Goal: Task Accomplishment & Management: Manage account settings

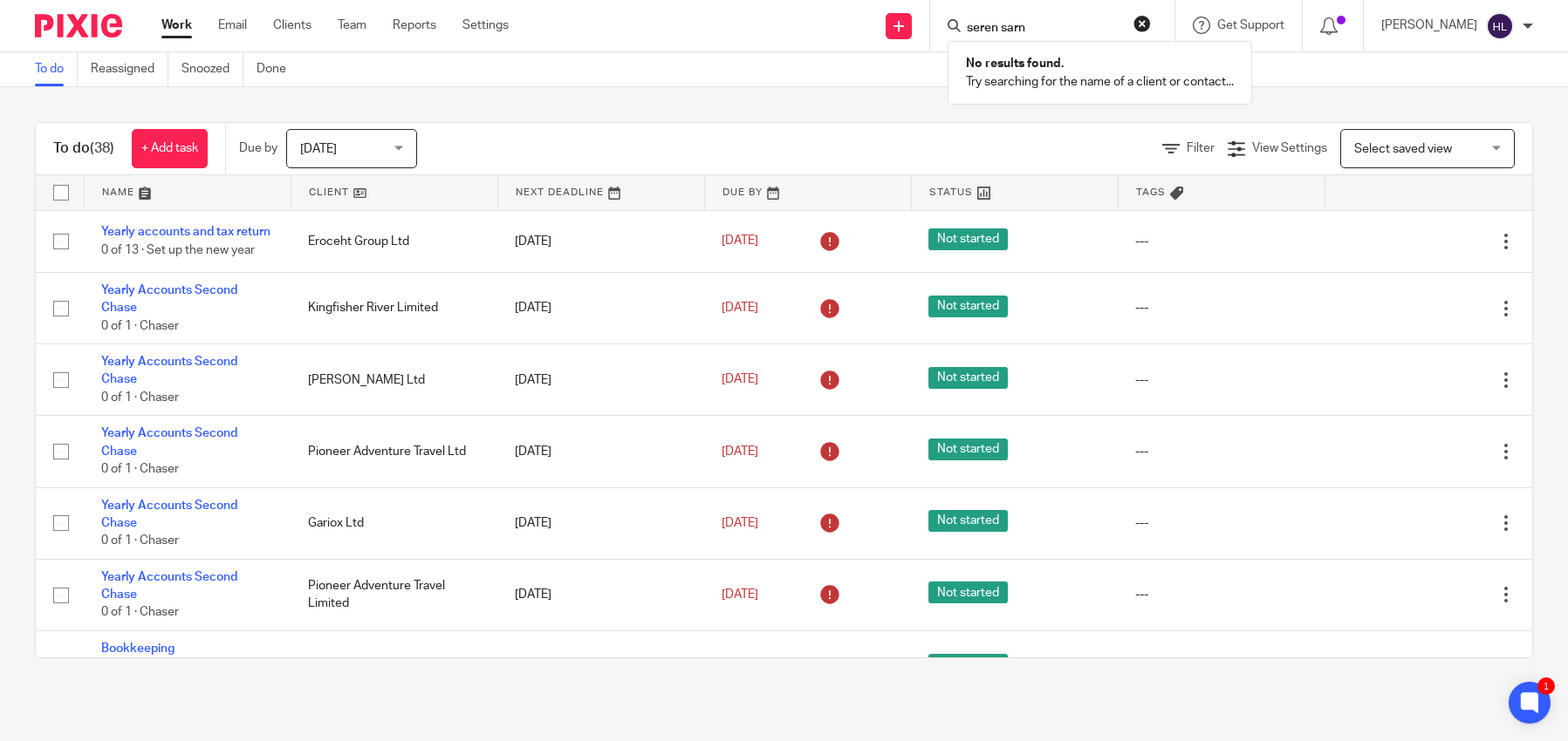
type input "seren sarn"
drag, startPoint x: 843, startPoint y: 103, endPoint x: 849, endPoint y: 92, distance: 12.5
click at [844, 102] on div "To do (38) + Add task Due by Today Today Today Tomorrow This week Next week Thi…" at bounding box center [784, 391] width 1568 height 606
click at [904, 31] on icon at bounding box center [899, 26] width 11 height 11
click at [898, 134] on link "Add client" at bounding box center [911, 132] width 107 height 25
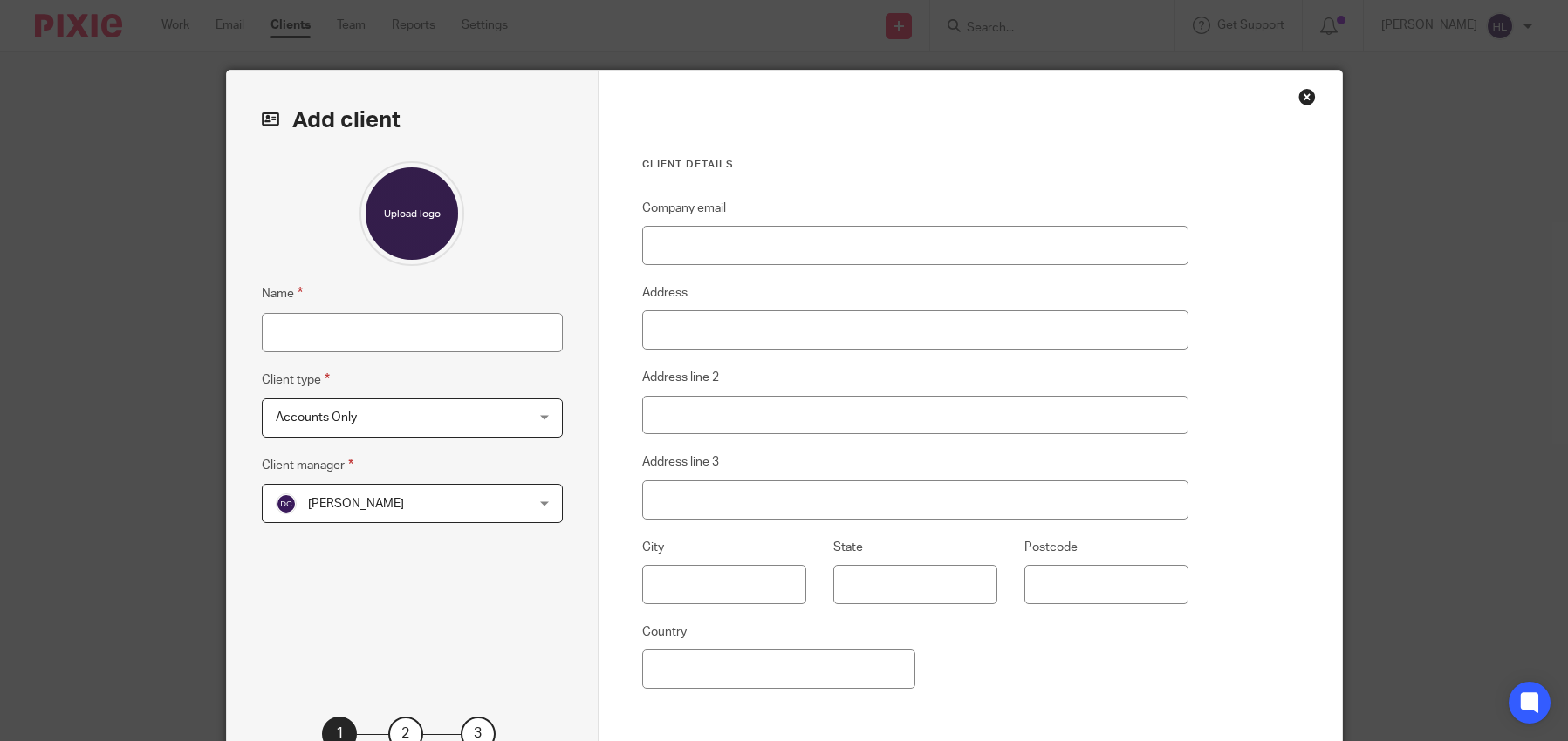
click at [359, 357] on div "Name Client type Accounts Only Accounts Only Accounts Only Limited company Ltd …" at bounding box center [412, 412] width 301 height 502
click at [362, 339] on input "Name" at bounding box center [412, 332] width 301 height 39
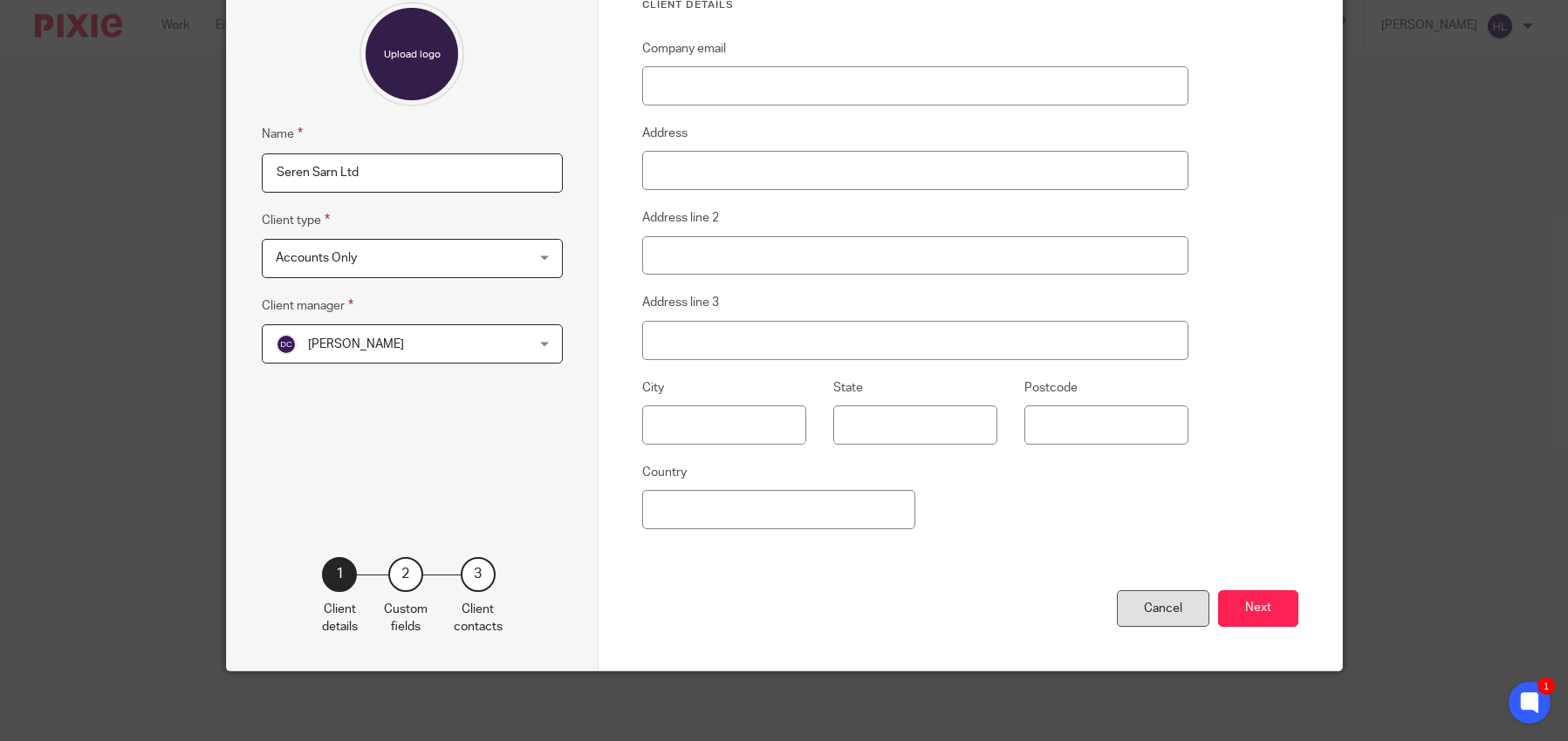
type input "Seren Sarn Ltd"
click at [1145, 604] on div "Cancel" at bounding box center [1163, 609] width 93 height 38
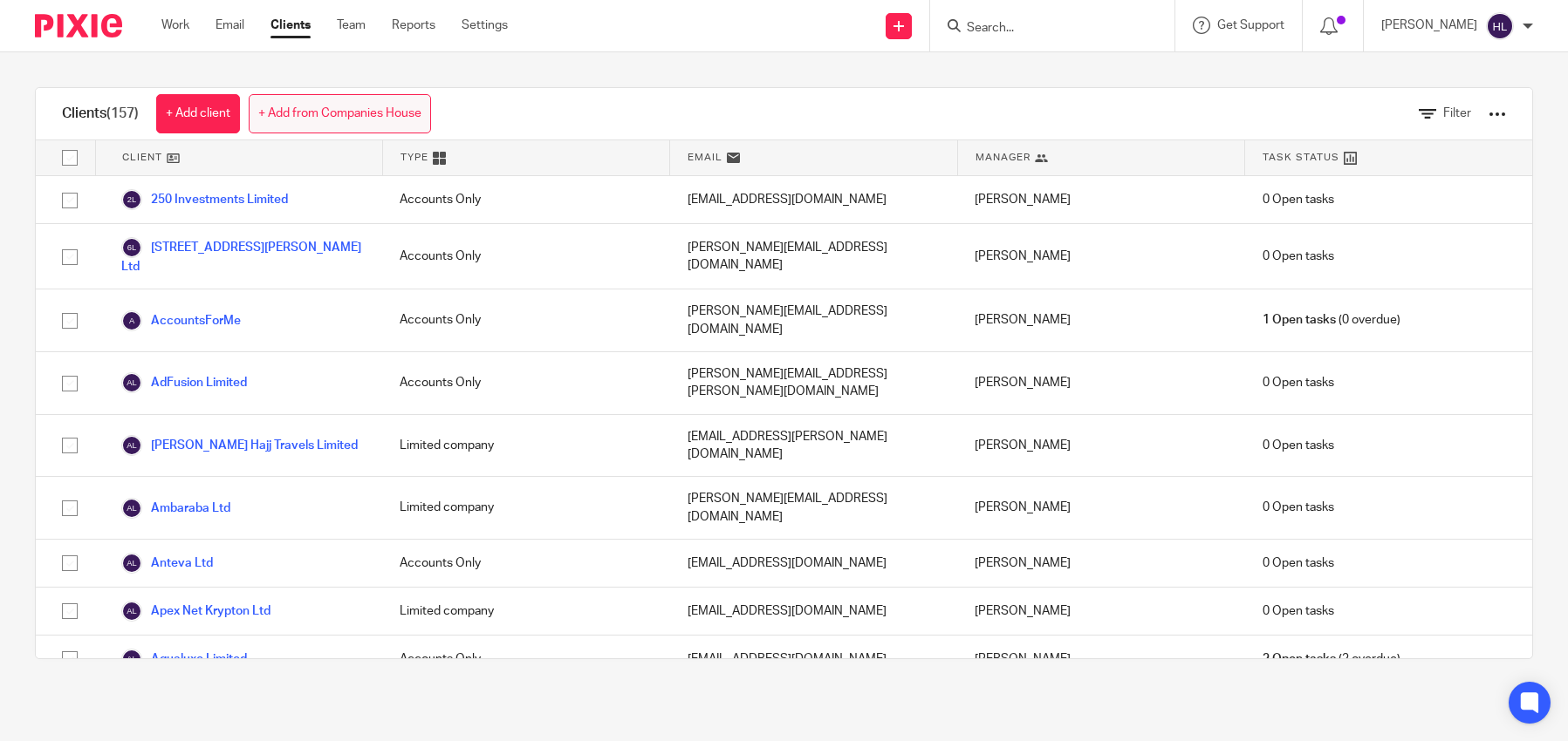
click at [358, 119] on link "+ Add from Companies House" at bounding box center [340, 114] width 182 height 39
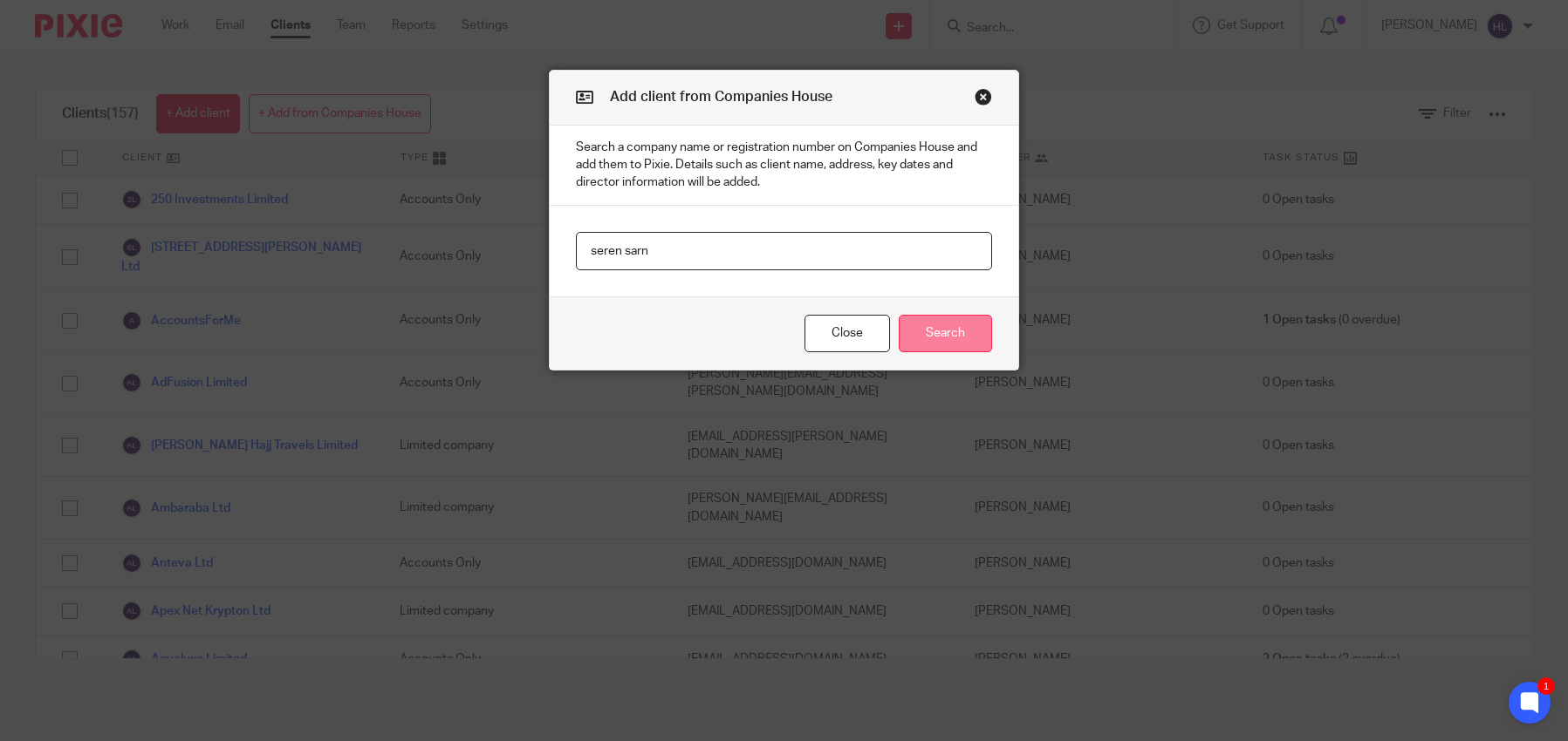
type input "seren sarn"
click at [936, 329] on button "Search" at bounding box center [946, 333] width 94 height 38
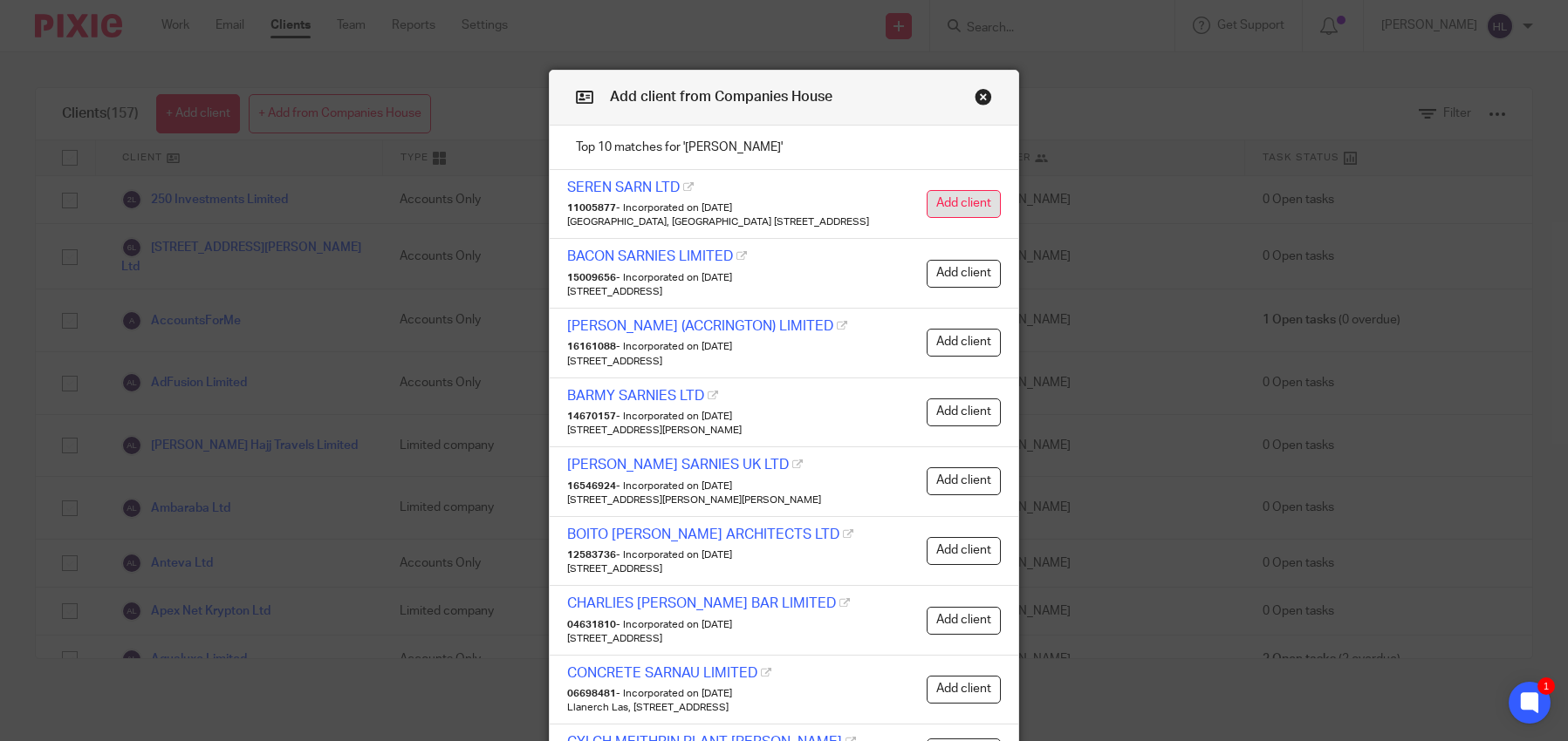
click at [983, 203] on button "Add client" at bounding box center [963, 204] width 74 height 28
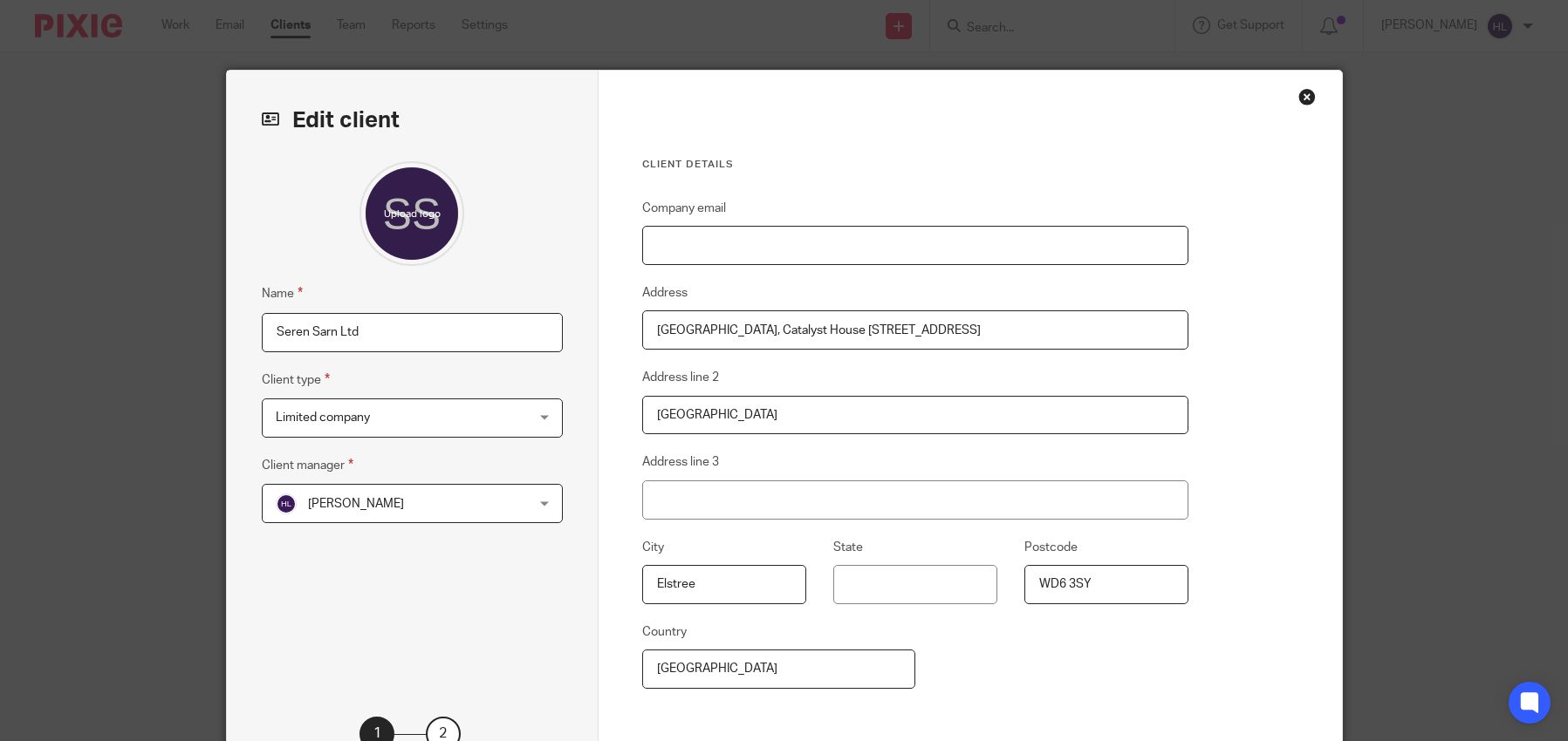
click at [695, 247] on input "Company email" at bounding box center [916, 245] width 547 height 39
paste input "leightcuff@hotmail.com"
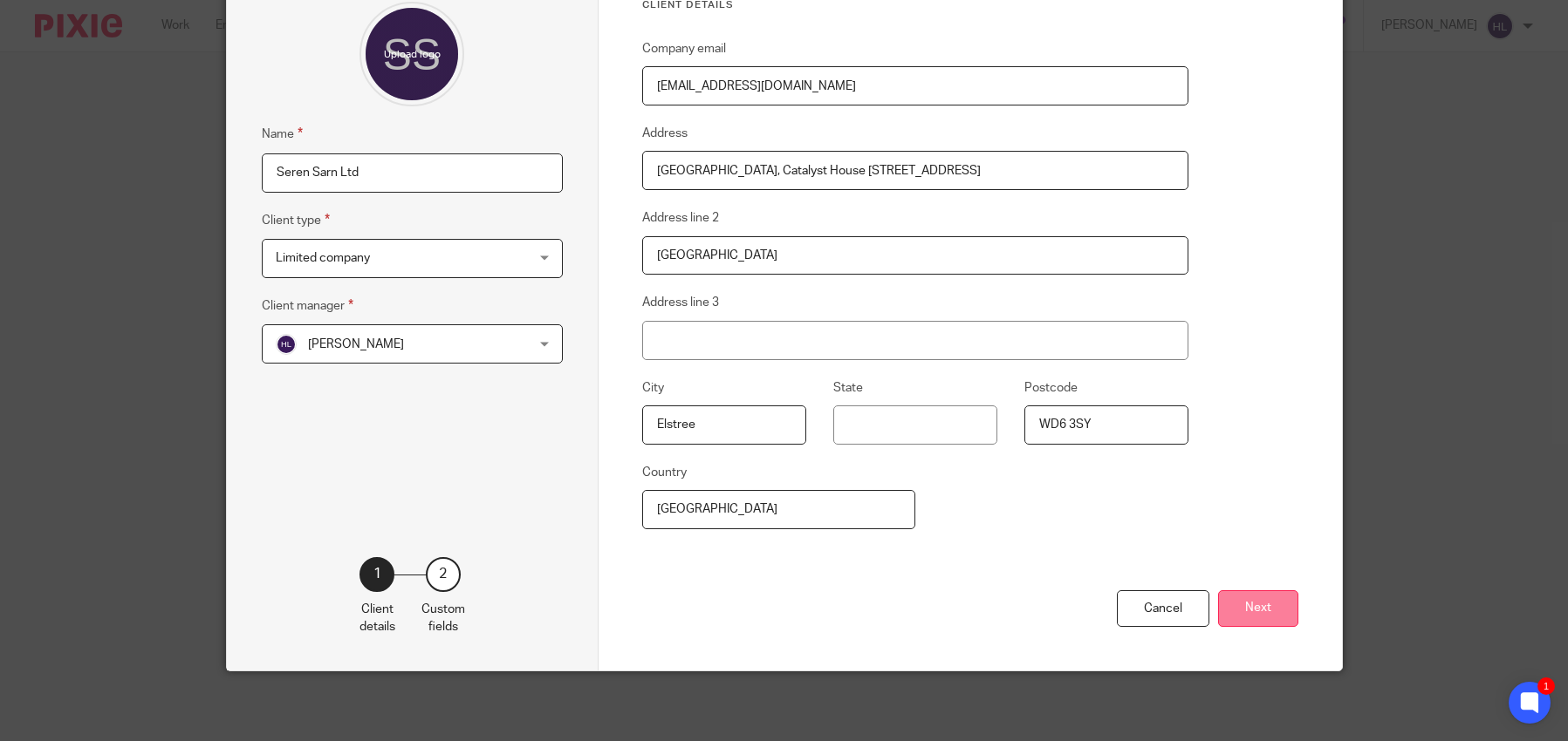
type input "leightcuff@hotmail.com"
click at [1272, 609] on button "Next" at bounding box center [1259, 609] width 81 height 38
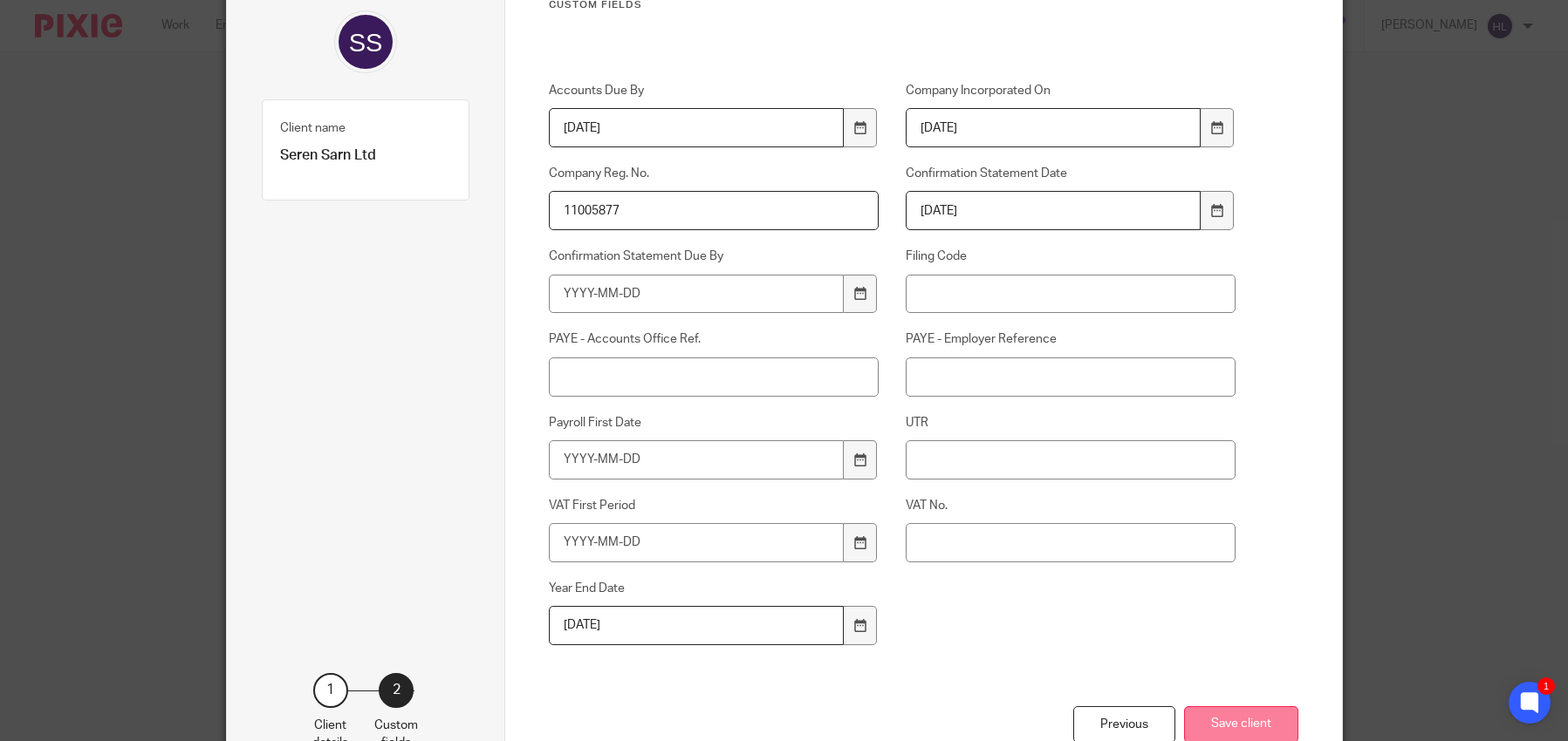
click at [1246, 724] on button "Save client" at bounding box center [1241, 724] width 114 height 38
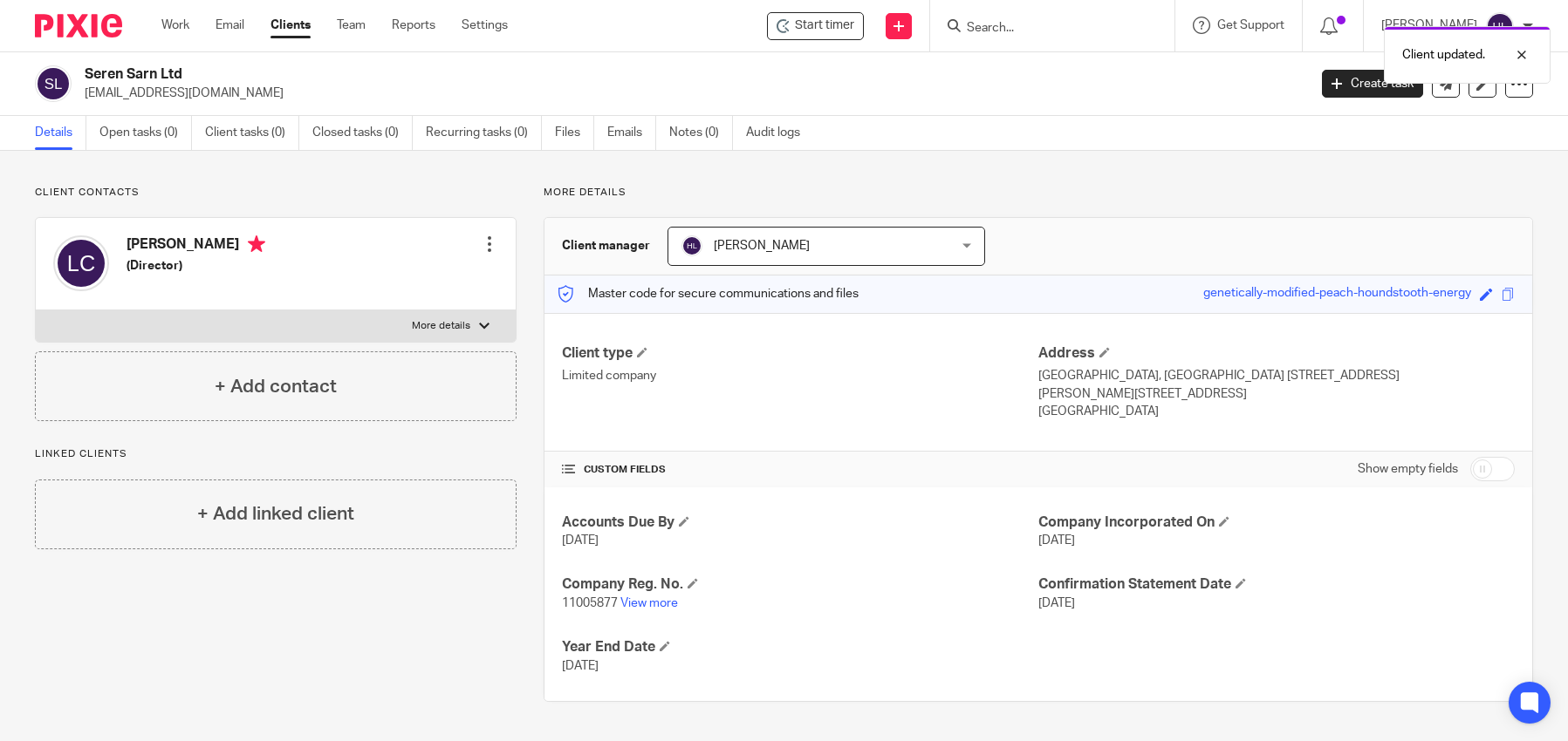
click at [492, 247] on div at bounding box center [490, 244] width 18 height 18
click at [424, 286] on link "Edit contact" at bounding box center [411, 283] width 167 height 25
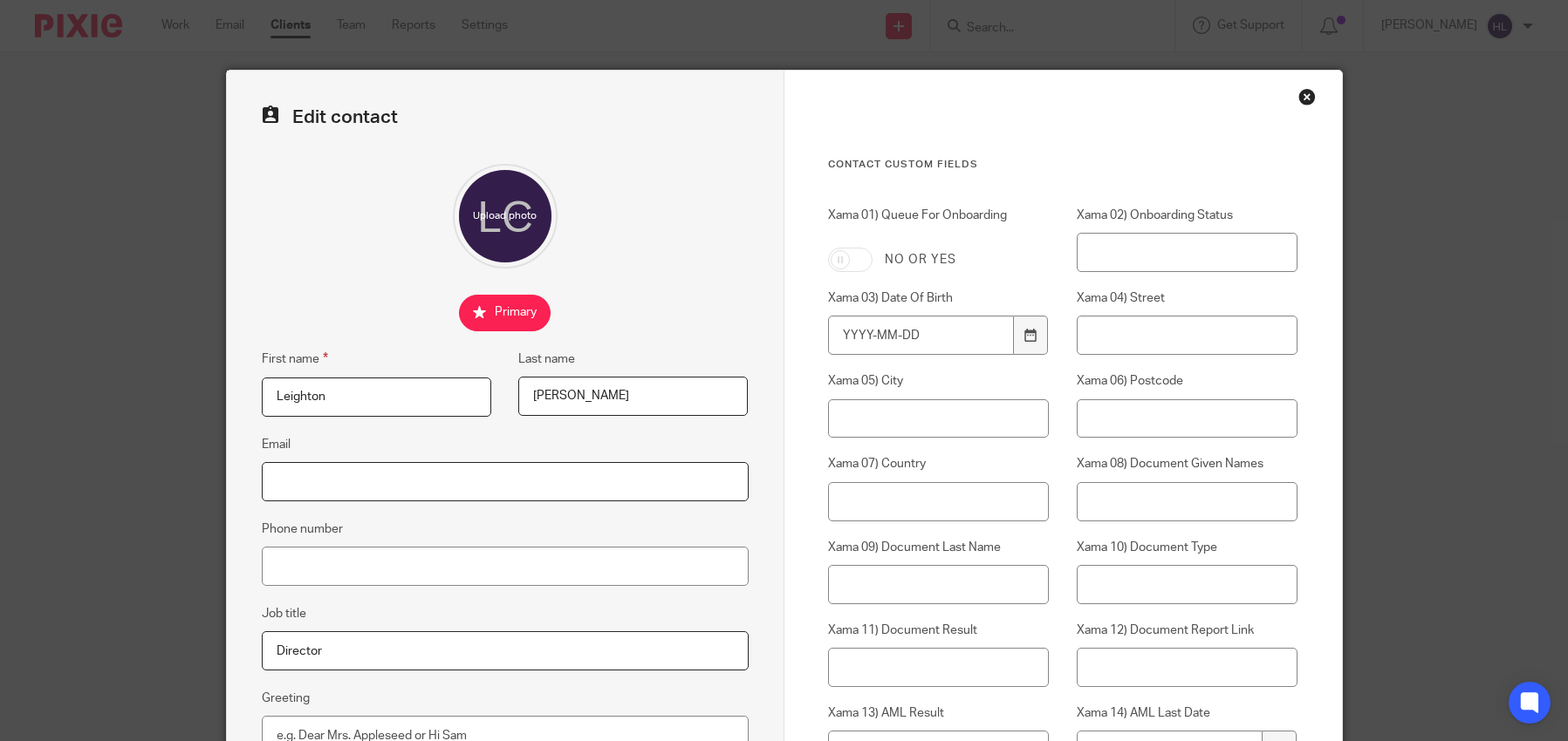
drag, startPoint x: 362, startPoint y: 485, endPoint x: 570, endPoint y: 483, distance: 208.0
click at [362, 485] on input "Email" at bounding box center [506, 482] width 487 height 39
paste input "[EMAIL_ADDRESS][DOMAIN_NAME]"
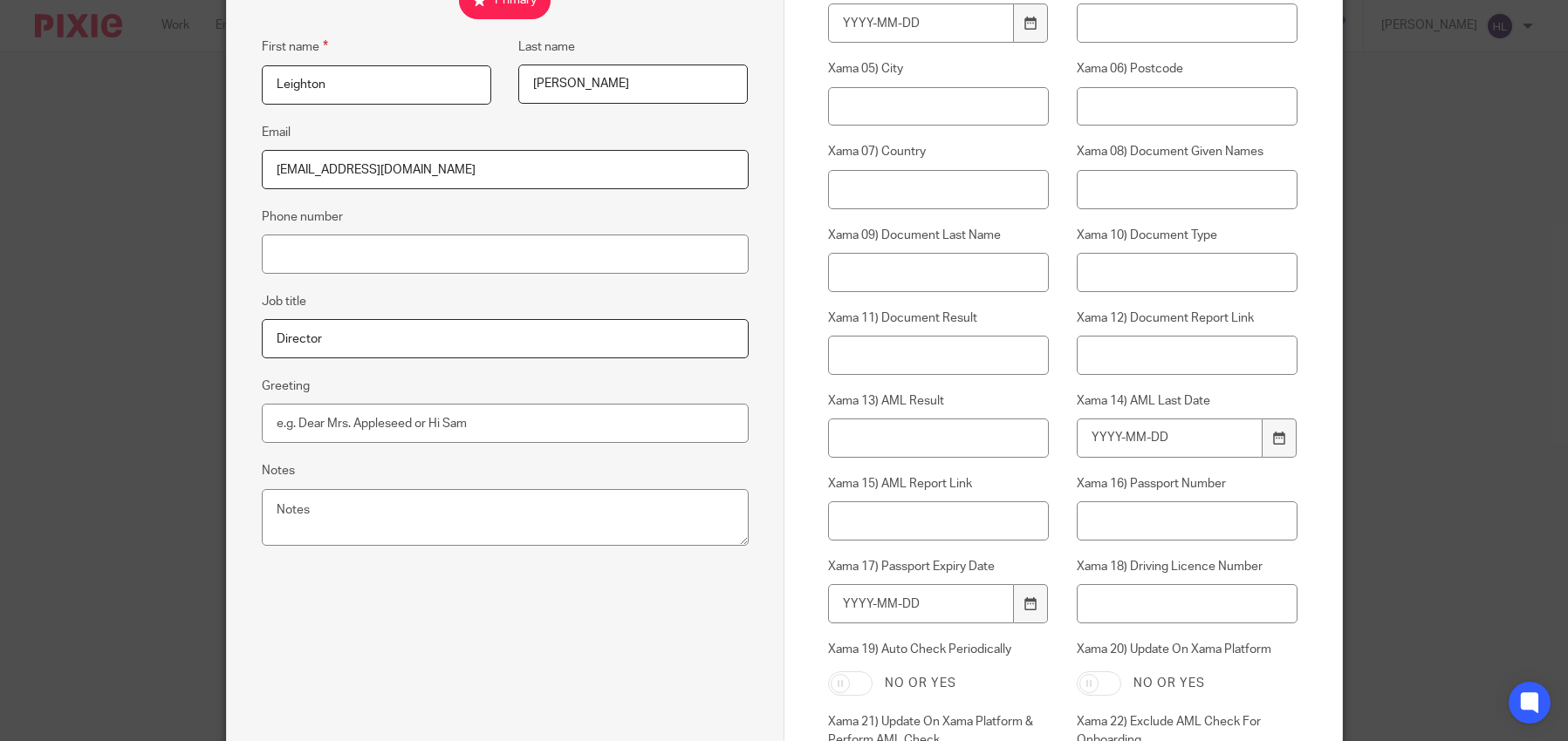
scroll to position [526, 0]
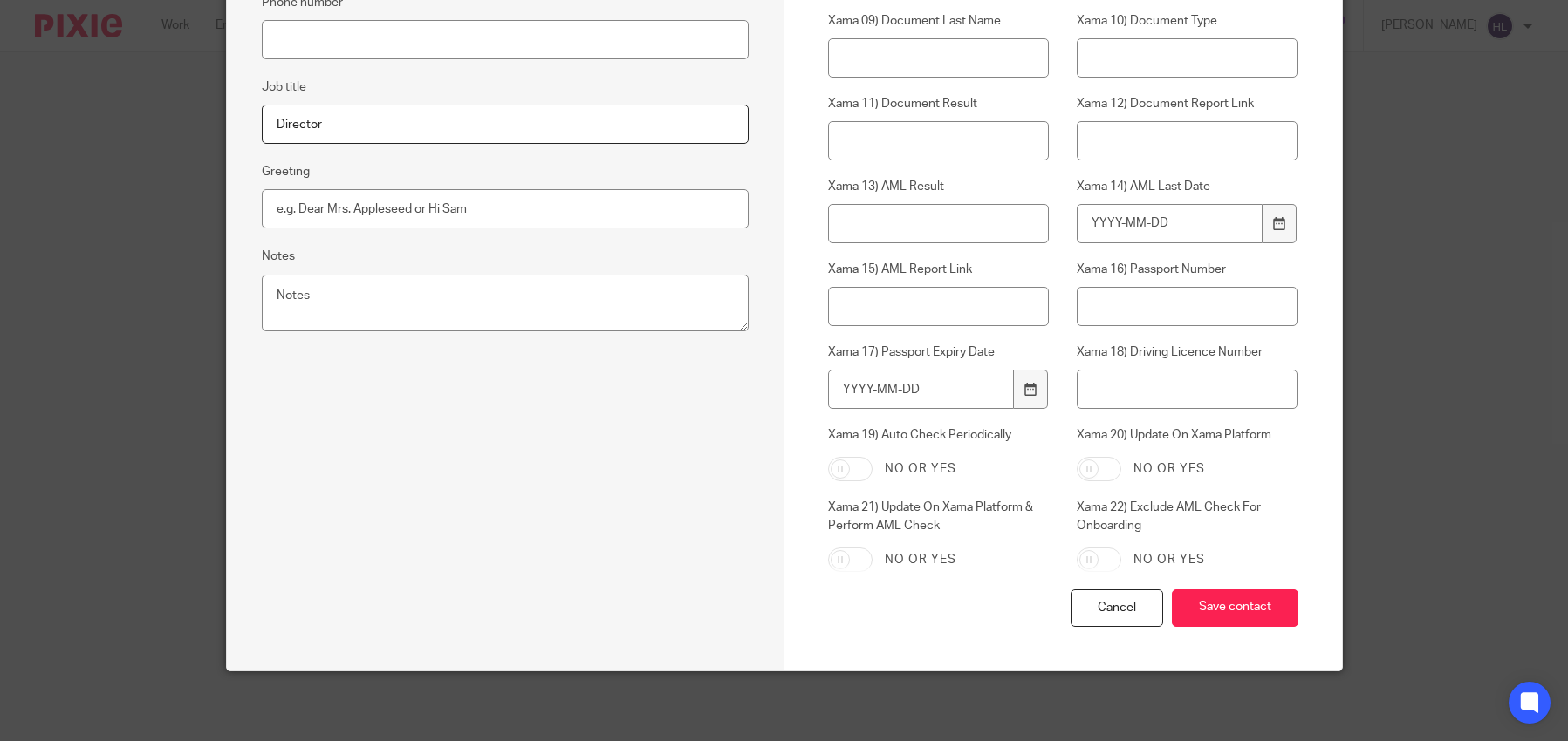
type input "[EMAIL_ADDRESS][DOMAIN_NAME]"
click at [854, 473] on input "Xama 19) Auto Check Periodically" at bounding box center [850, 469] width 45 height 25
checkbox input "true"
click at [843, 550] on input "Xama 21) Update On Xama Platform & Perform AML Check" at bounding box center [850, 560] width 45 height 25
checkbox input "true"
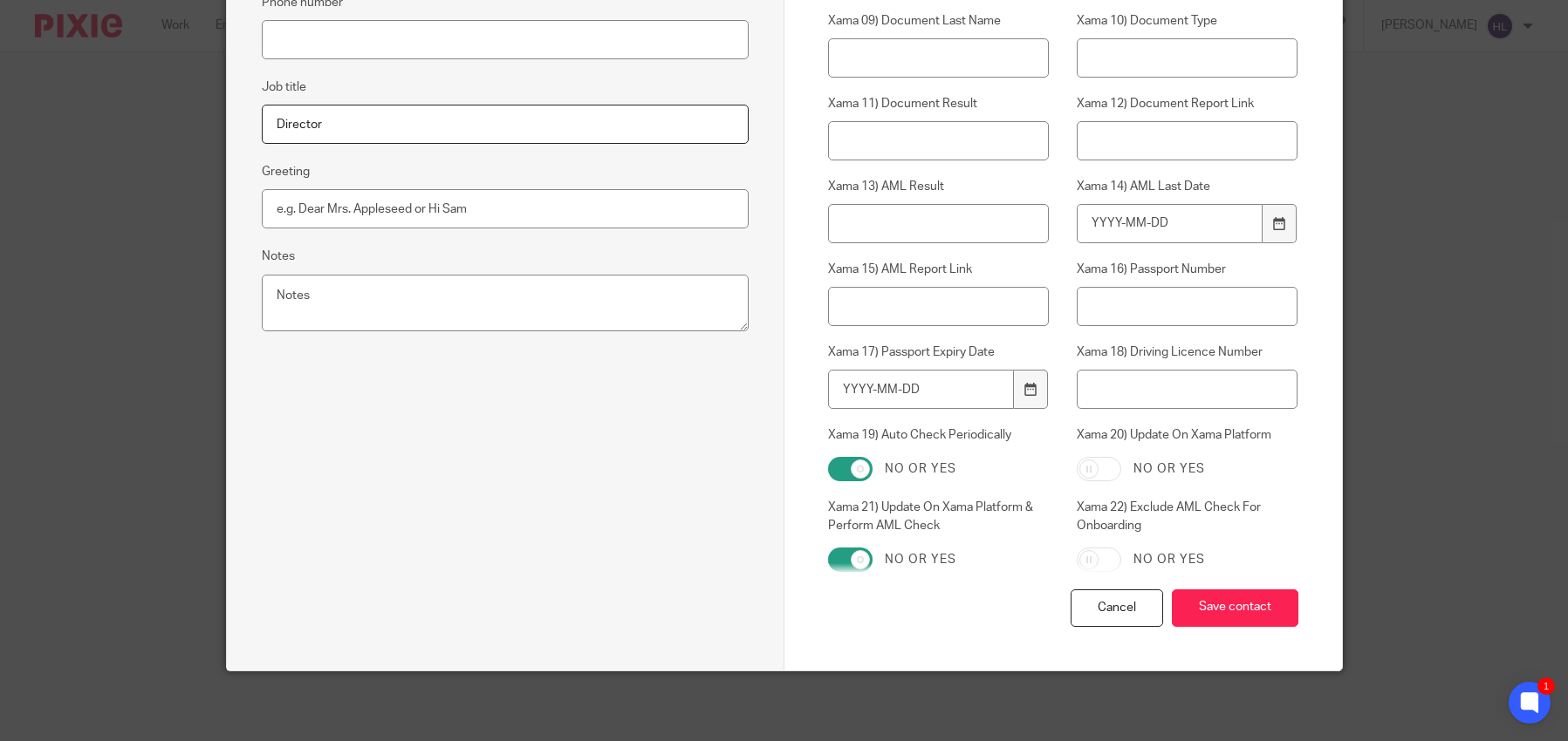
click at [1091, 560] on input "Xama 22) Exclude AML Check For Onboarding" at bounding box center [1099, 560] width 45 height 25
checkbox input "true"
click at [1108, 474] on input "Xama 20) Update On Xama Platform" at bounding box center [1099, 469] width 45 height 25
click at [1106, 469] on input "Xama 20) Update On Xama Platform" at bounding box center [1099, 469] width 45 height 25
checkbox input "false"
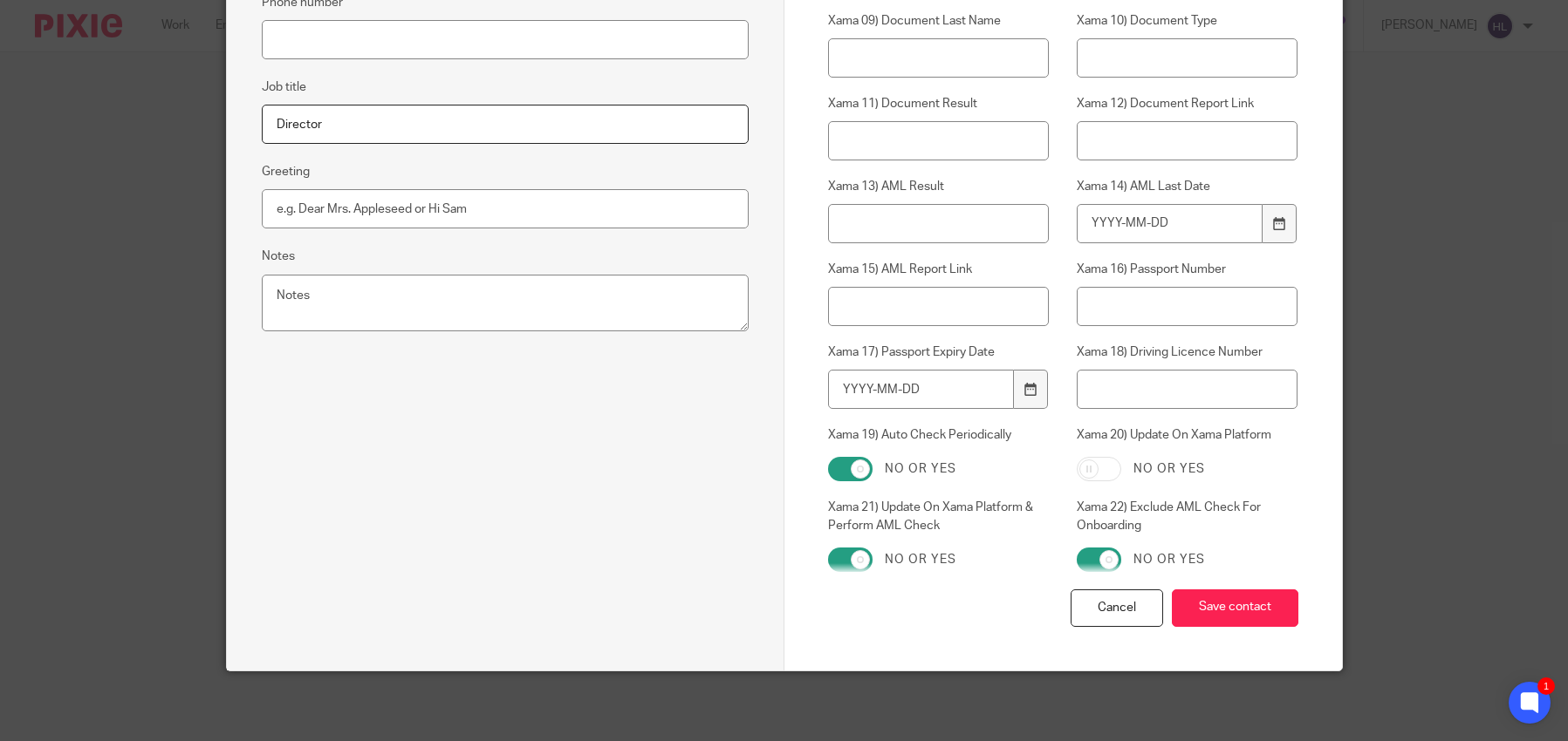
drag, startPoint x: 1097, startPoint y: 561, endPoint x: 938, endPoint y: 547, distance: 159.6
click at [1097, 561] on input "Xama 22) Exclude AML Check For Onboarding" at bounding box center [1099, 560] width 45 height 25
checkbox input "false"
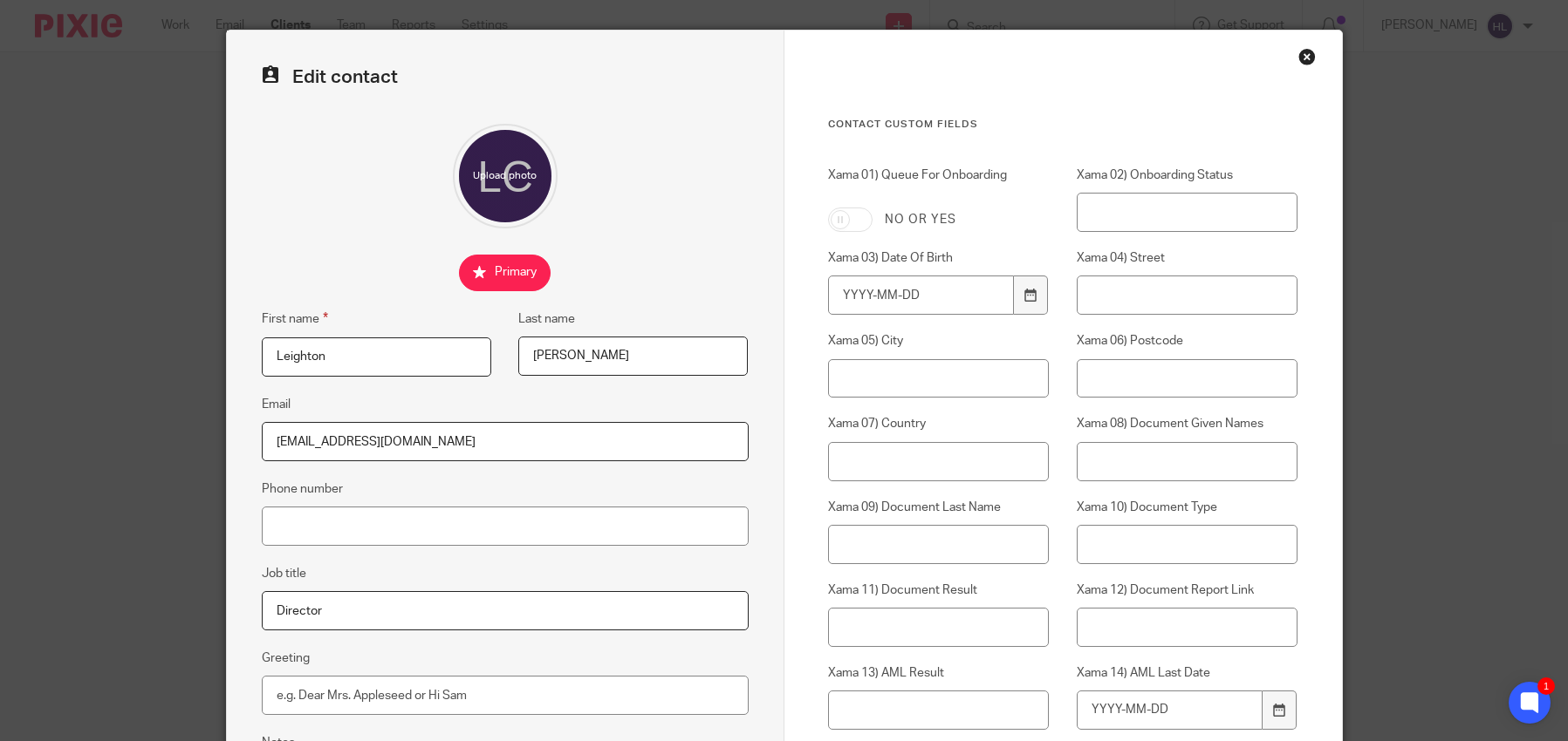
scroll to position [0, 0]
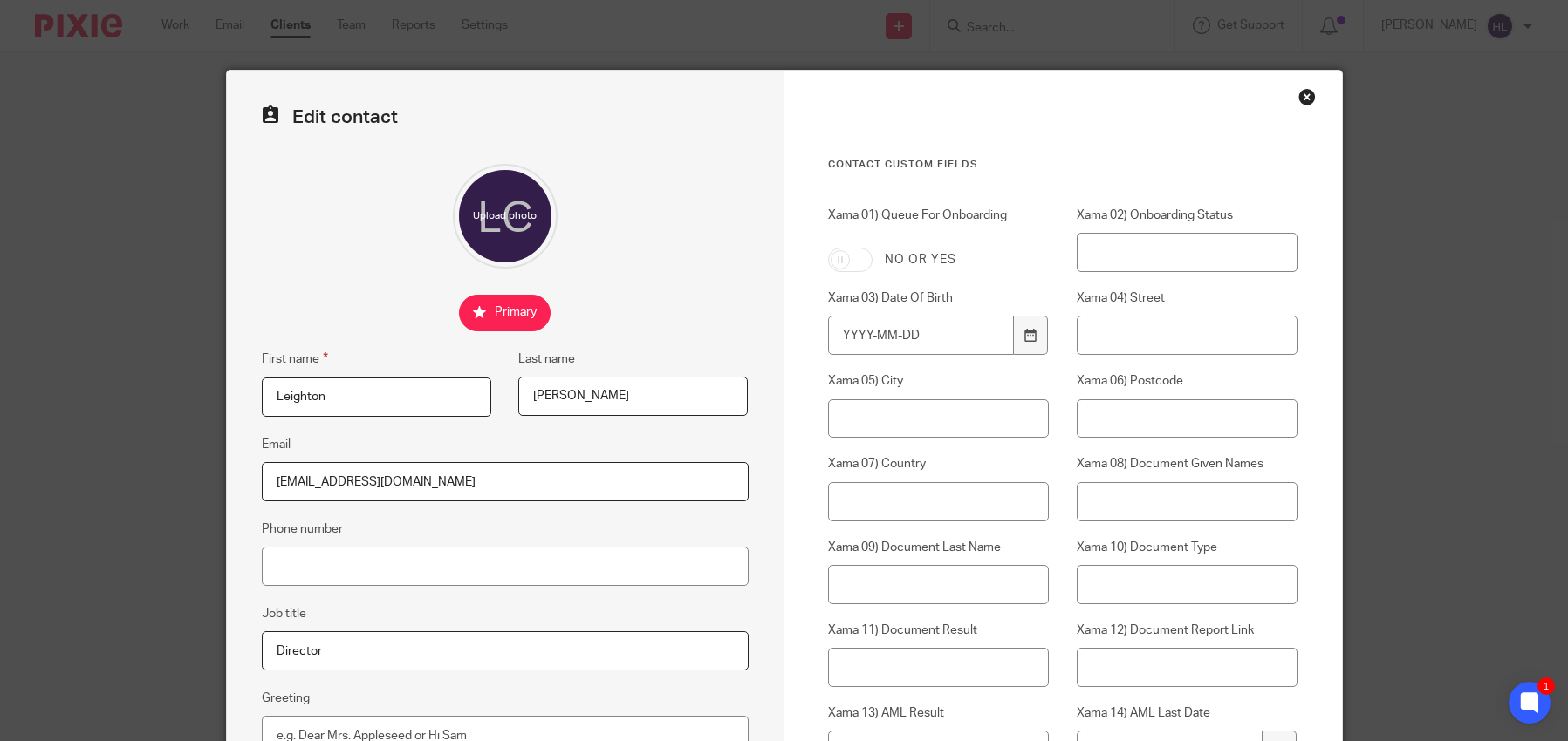
click at [855, 259] on input "Xama 01) Queue For Onboarding" at bounding box center [850, 260] width 45 height 25
checkbox input "true"
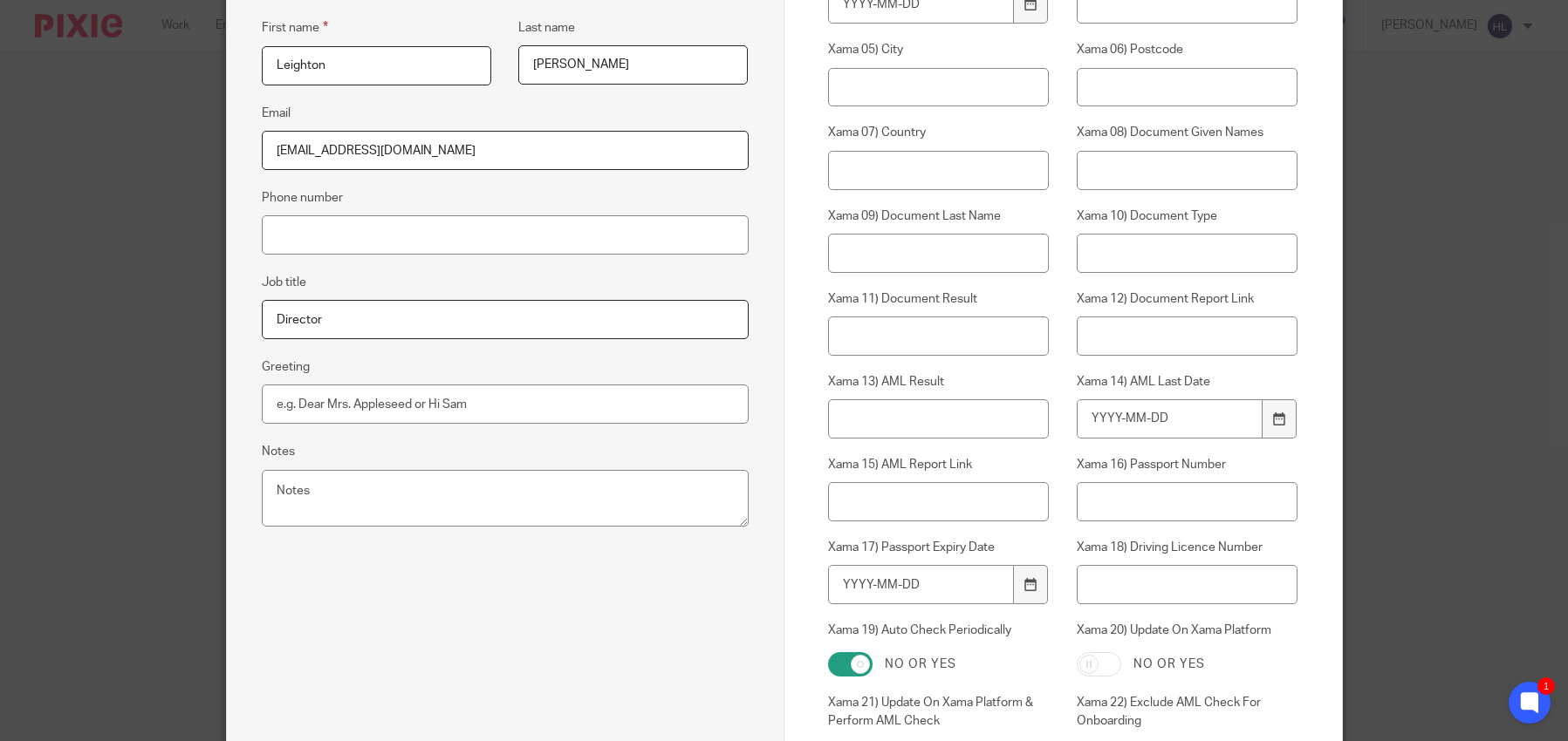
scroll to position [526, 0]
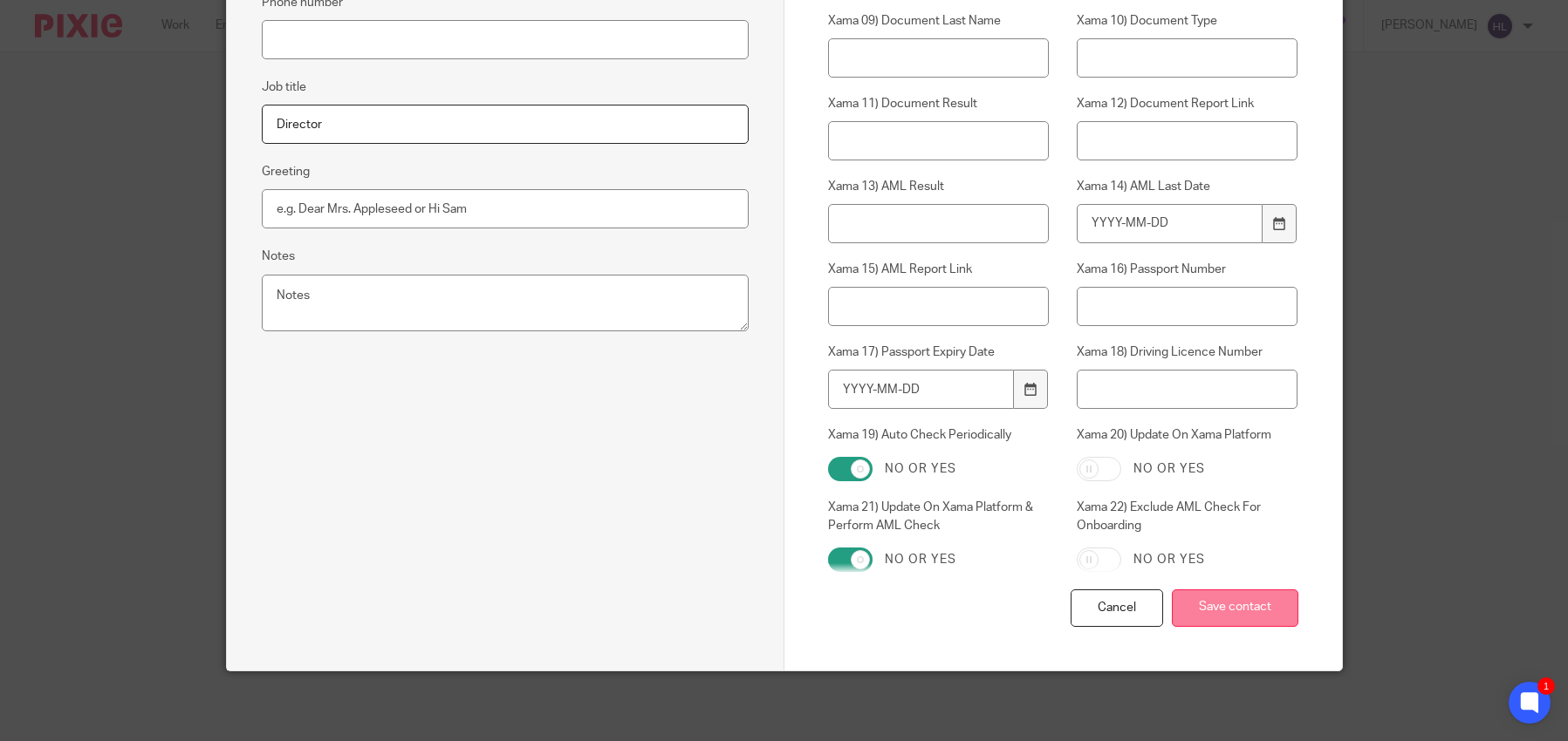
click at [1214, 610] on input "Save contact" at bounding box center [1235, 608] width 126 height 38
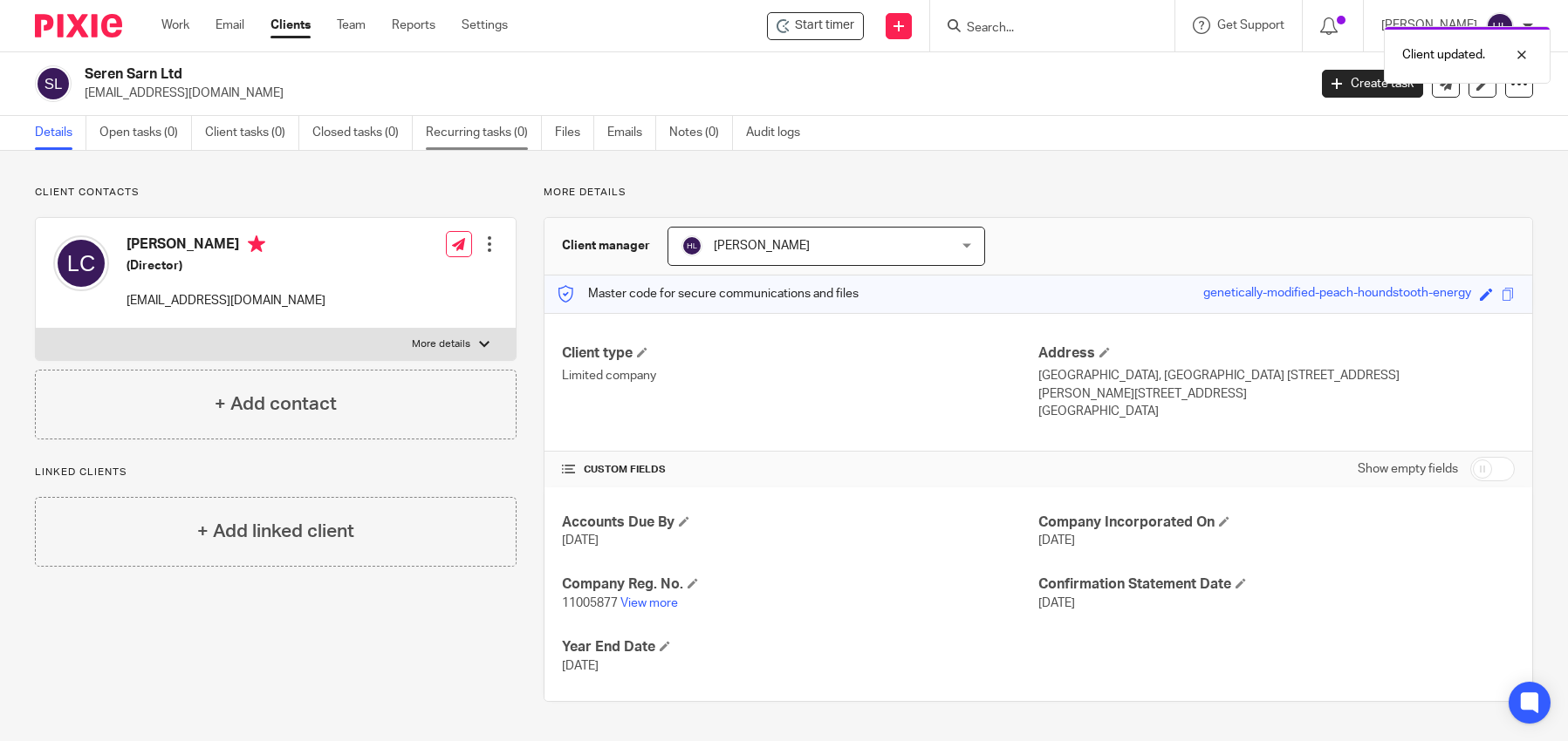
click at [503, 131] on link "Recurring tasks (0)" at bounding box center [484, 132] width 116 height 34
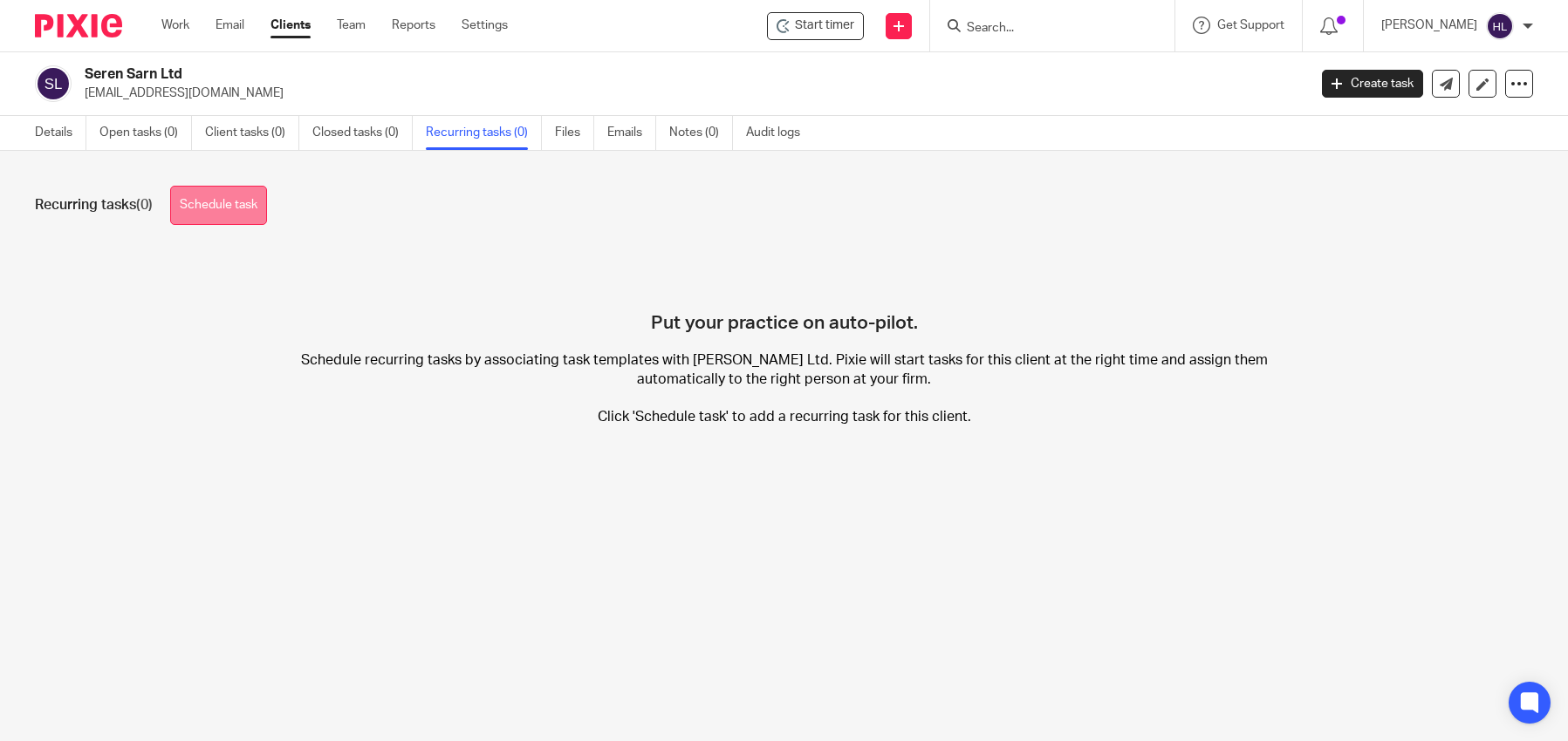
click at [237, 211] on link "Schedule task" at bounding box center [218, 205] width 97 height 39
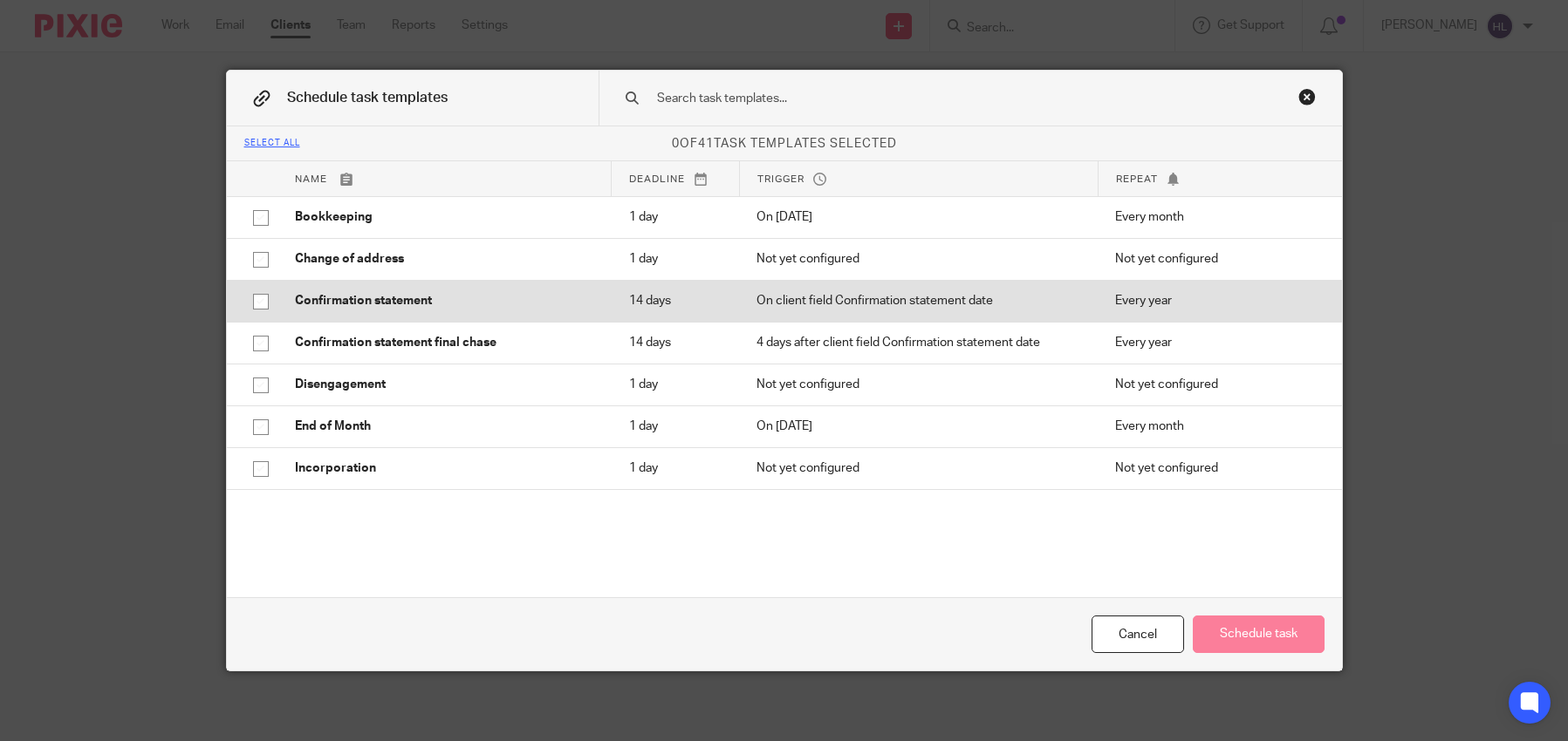
click at [268, 305] on input "checkbox" at bounding box center [261, 302] width 33 height 33
checkbox input "true"
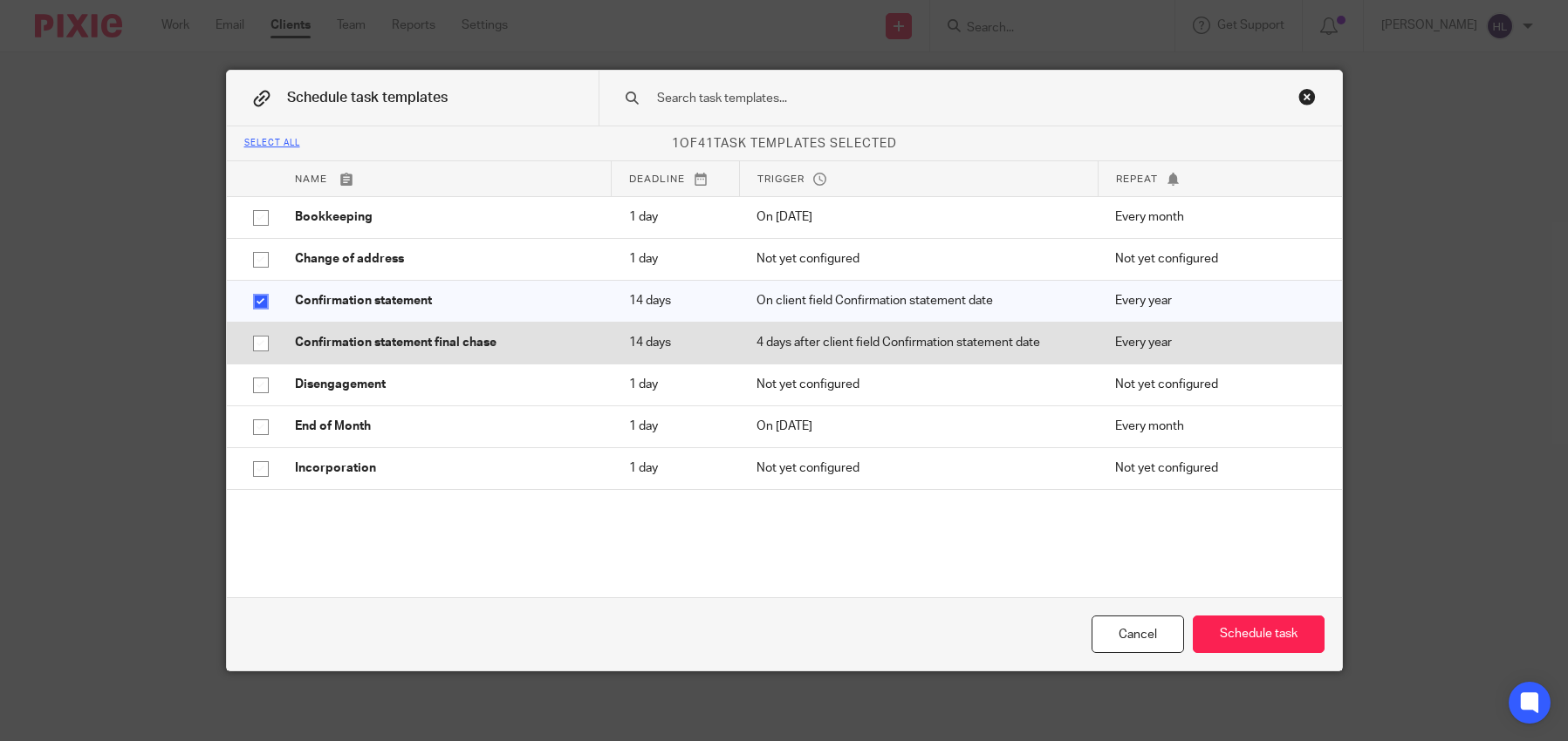
click at [264, 335] on input "checkbox" at bounding box center [261, 343] width 33 height 33
checkbox input "true"
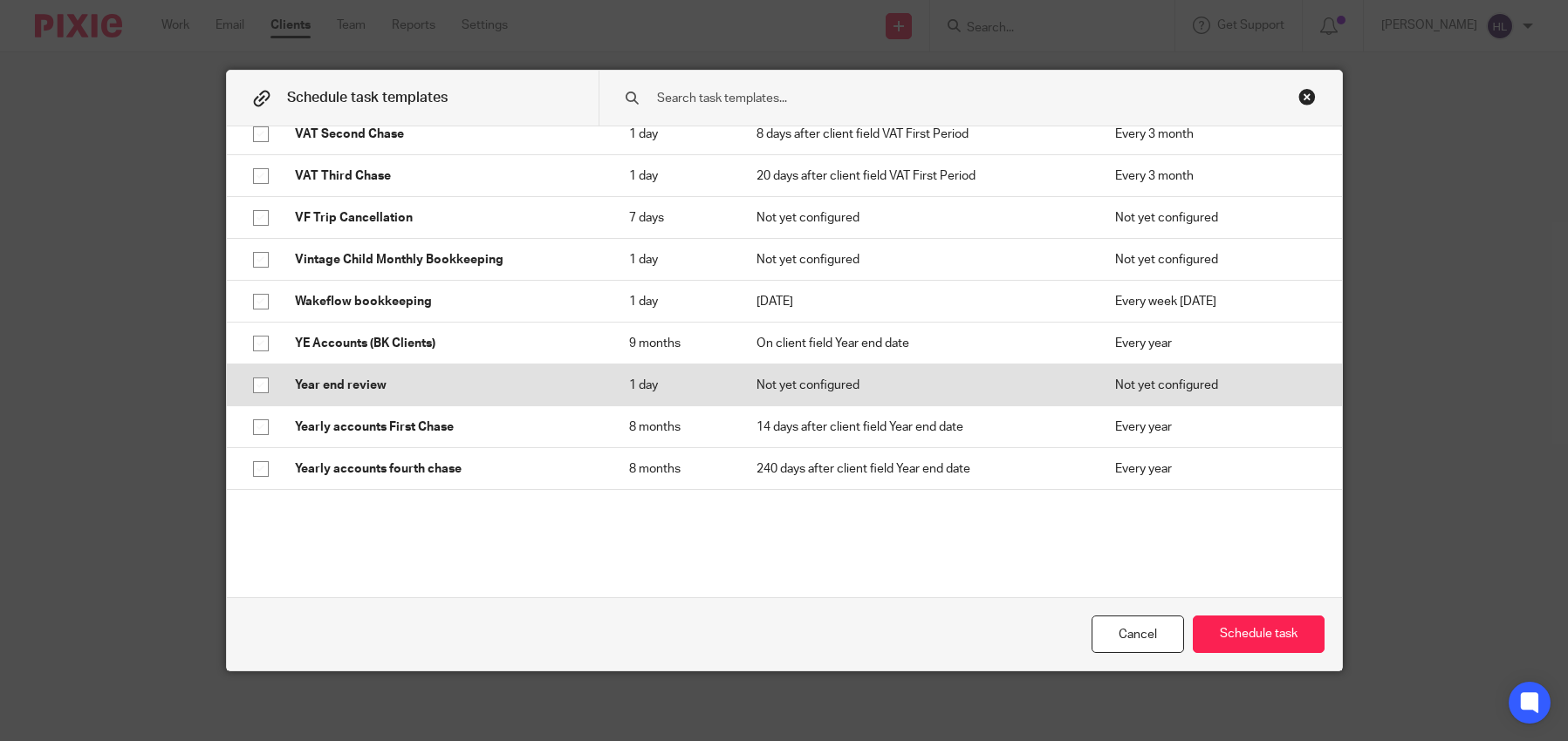
scroll to position [1439, 0]
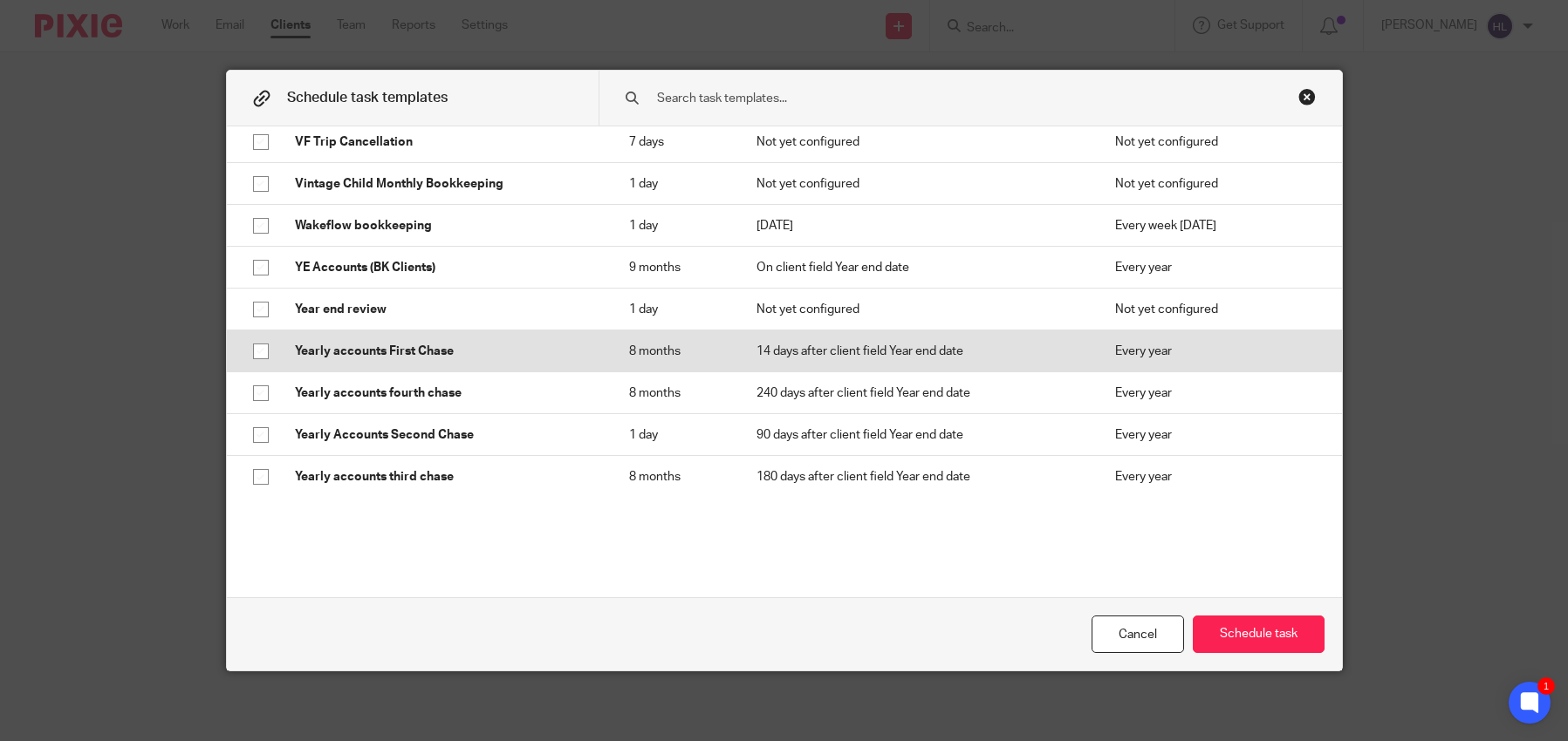
click at [252, 354] on input "checkbox" at bounding box center [261, 351] width 33 height 33
checkbox input "true"
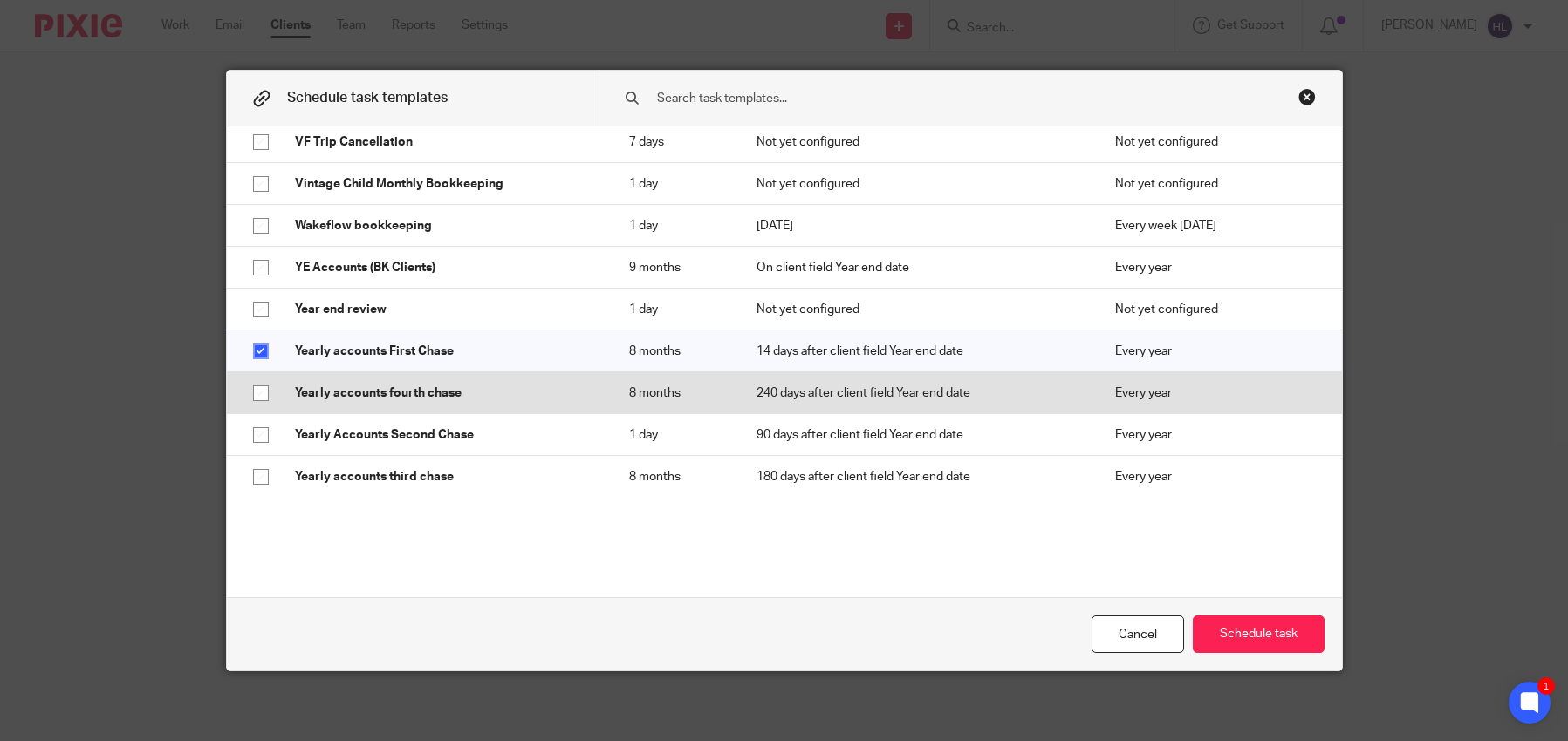
drag, startPoint x: 262, startPoint y: 386, endPoint x: 259, endPoint y: 410, distance: 24.2
click at [262, 387] on input "checkbox" at bounding box center [261, 393] width 33 height 33
checkbox input "true"
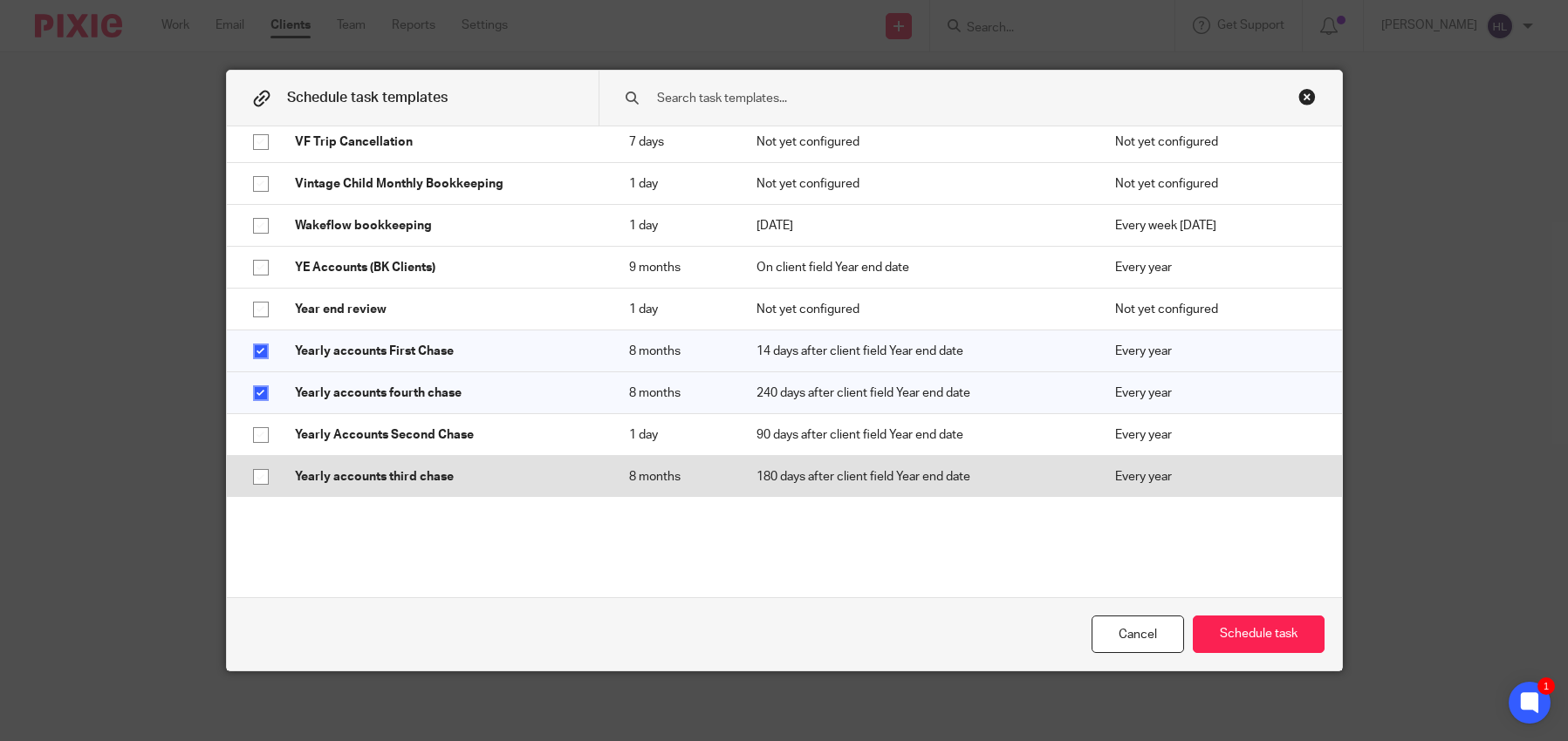
drag, startPoint x: 259, startPoint y: 423, endPoint x: 255, endPoint y: 461, distance: 38.2
click at [259, 423] on input "checkbox" at bounding box center [261, 435] width 33 height 33
checkbox input "true"
click at [258, 472] on input "checkbox" at bounding box center [261, 477] width 33 height 33
checkbox input "true"
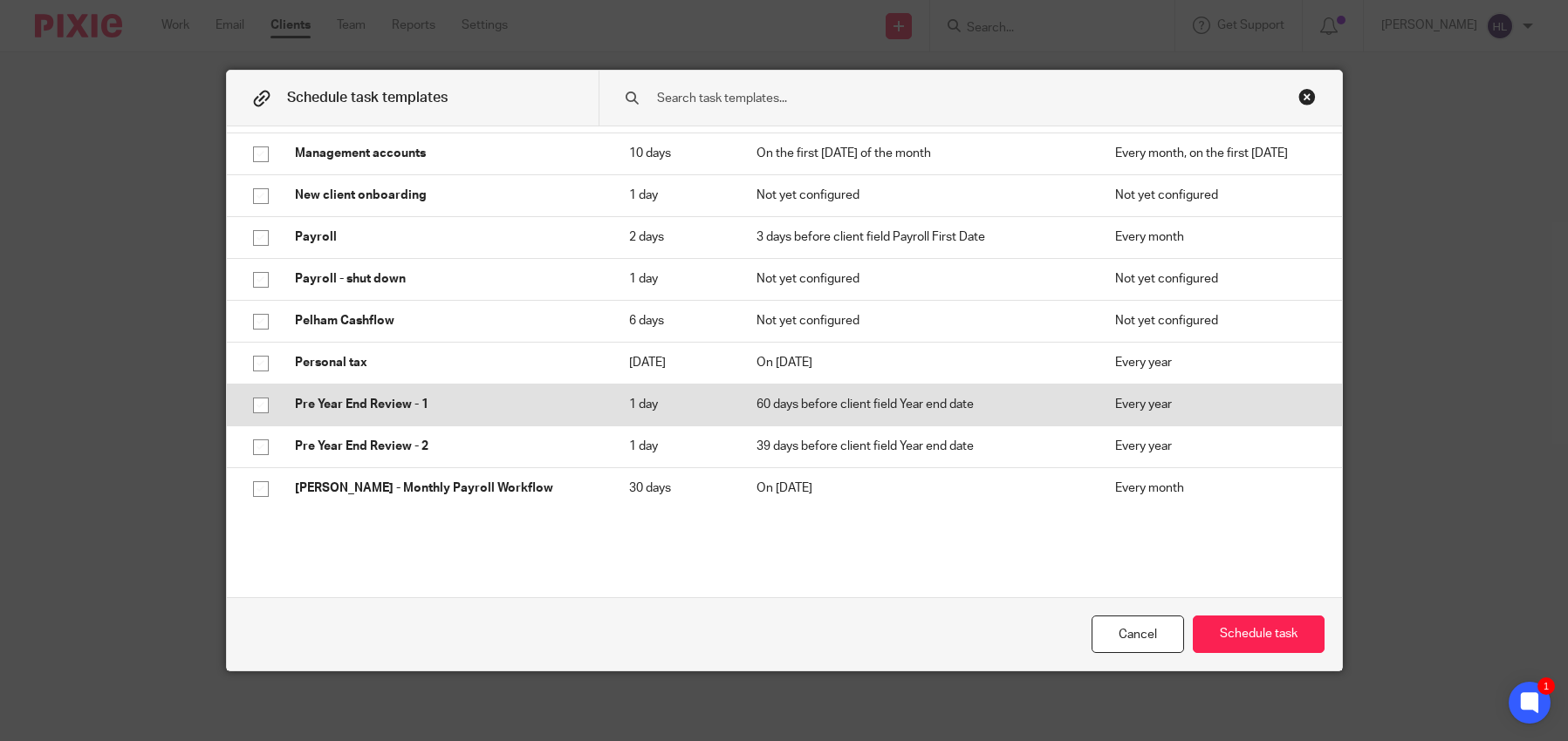
scroll to position [393, 0]
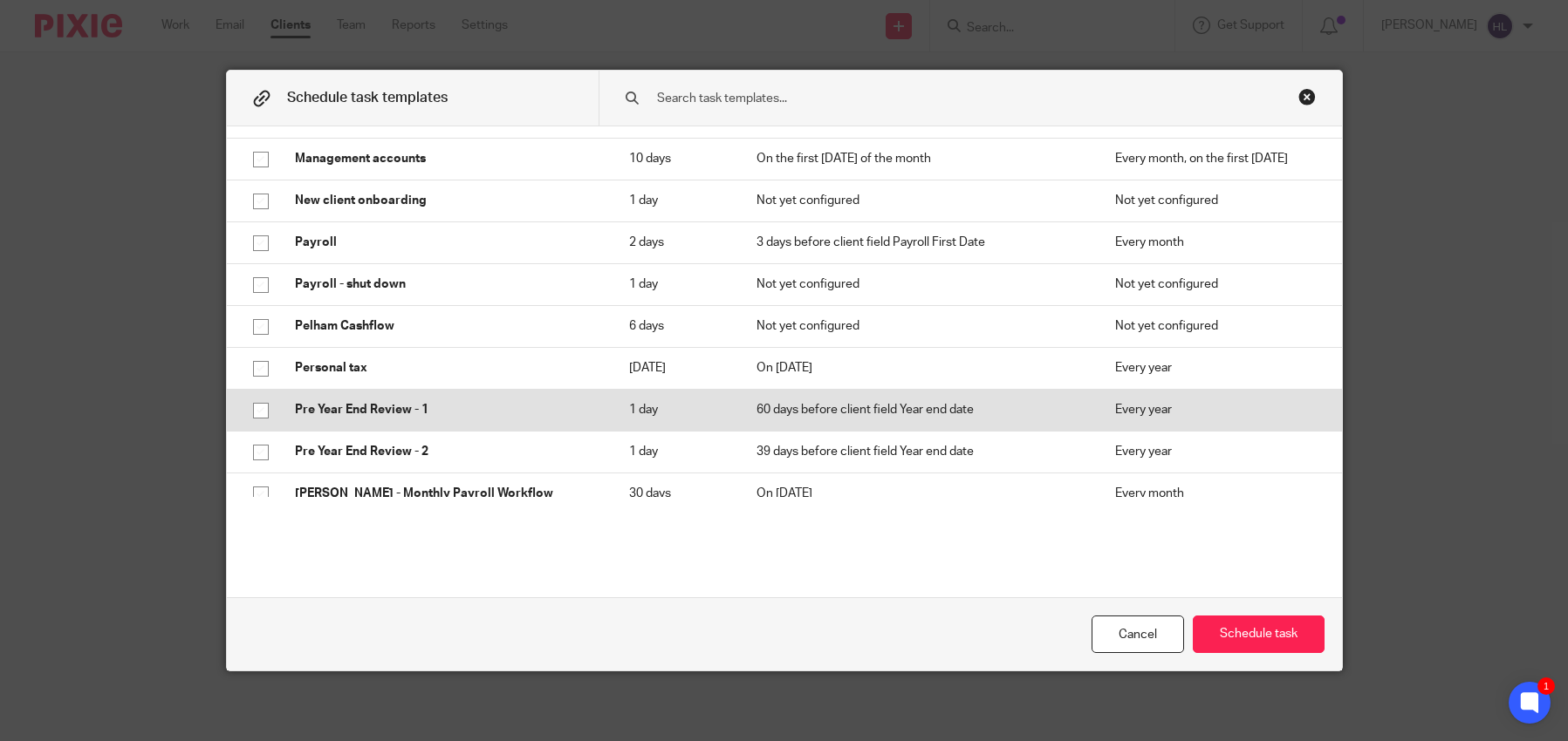
click at [257, 408] on input "checkbox" at bounding box center [261, 411] width 33 height 33
checkbox input "true"
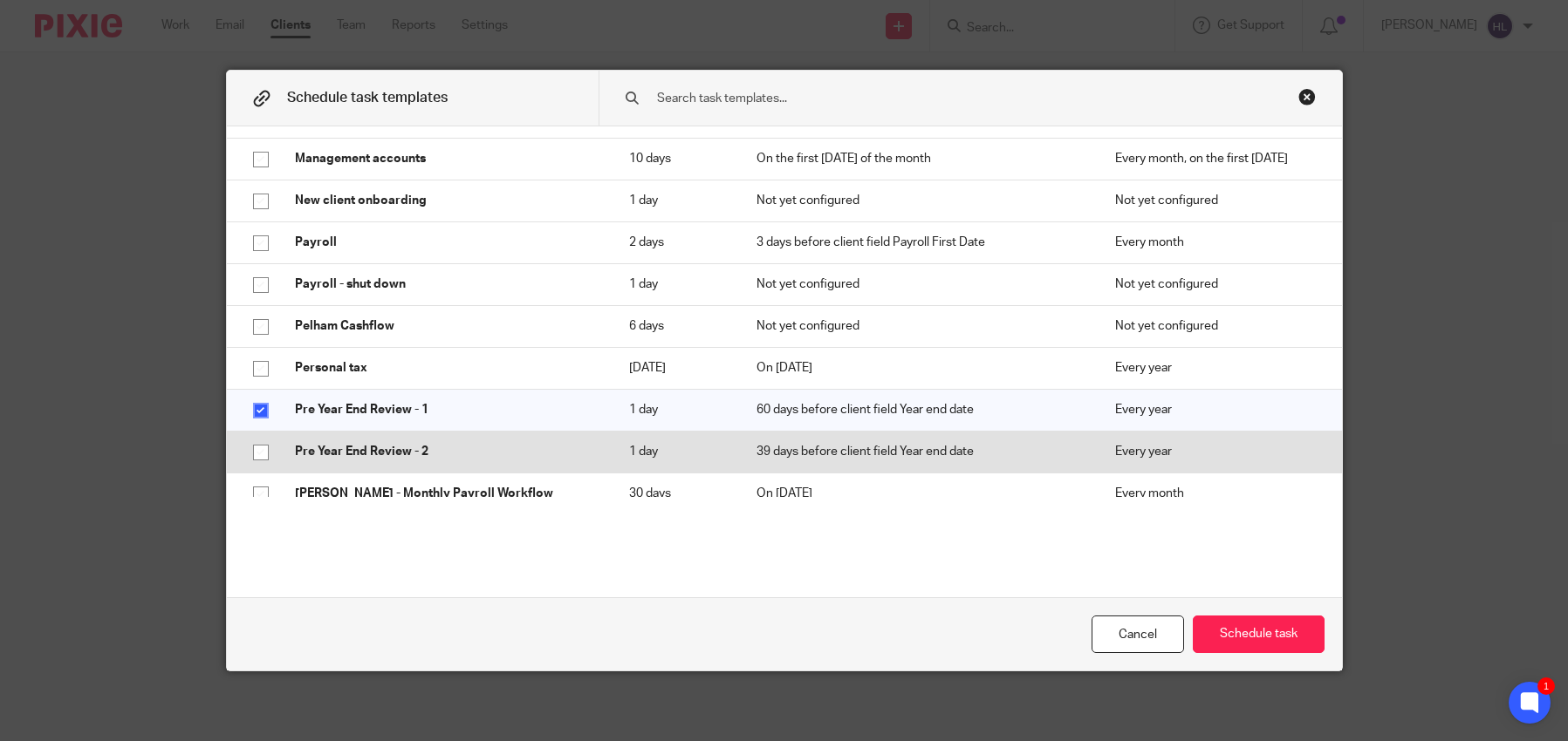
click at [259, 455] on input "checkbox" at bounding box center [261, 453] width 33 height 33
checkbox input "true"
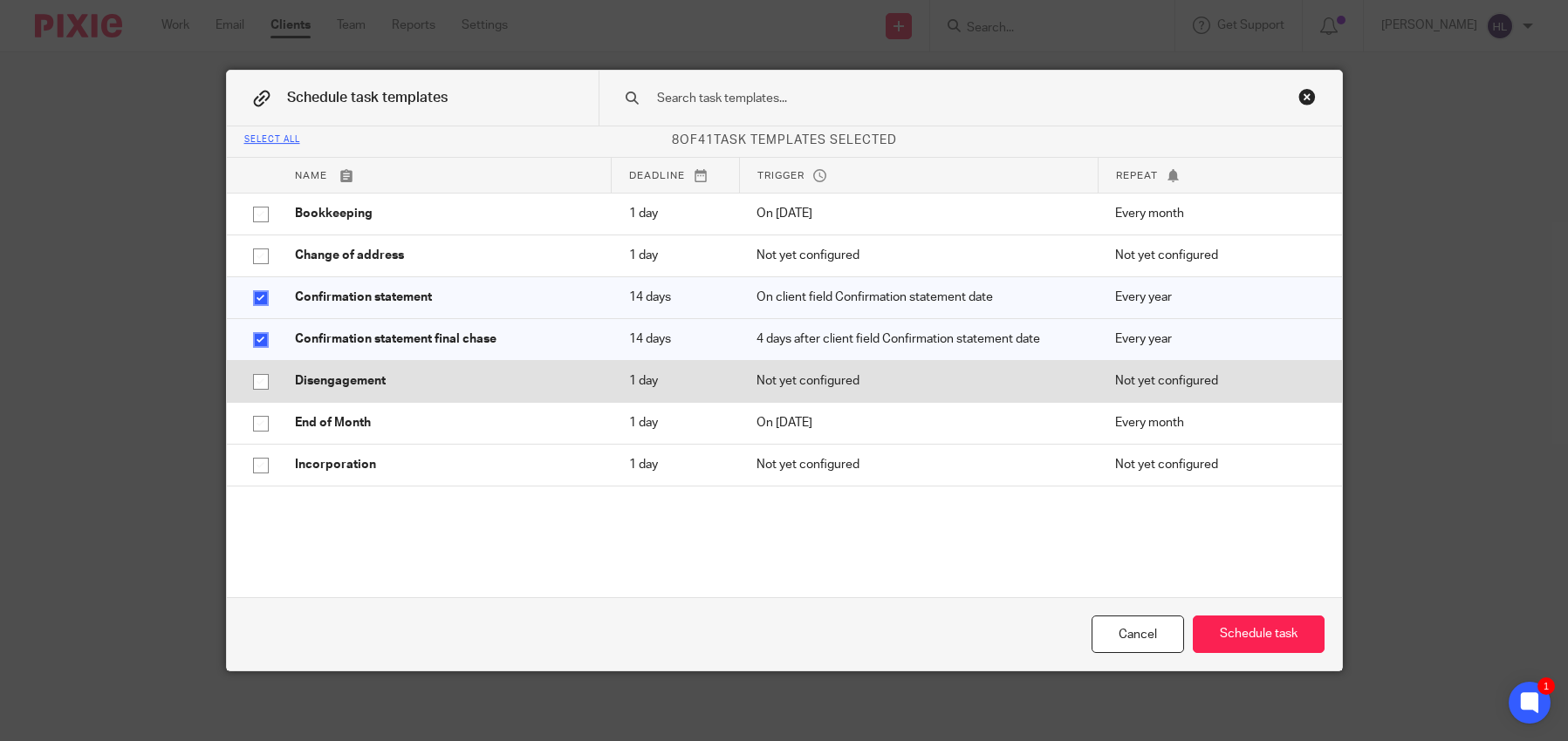
scroll to position [0, 0]
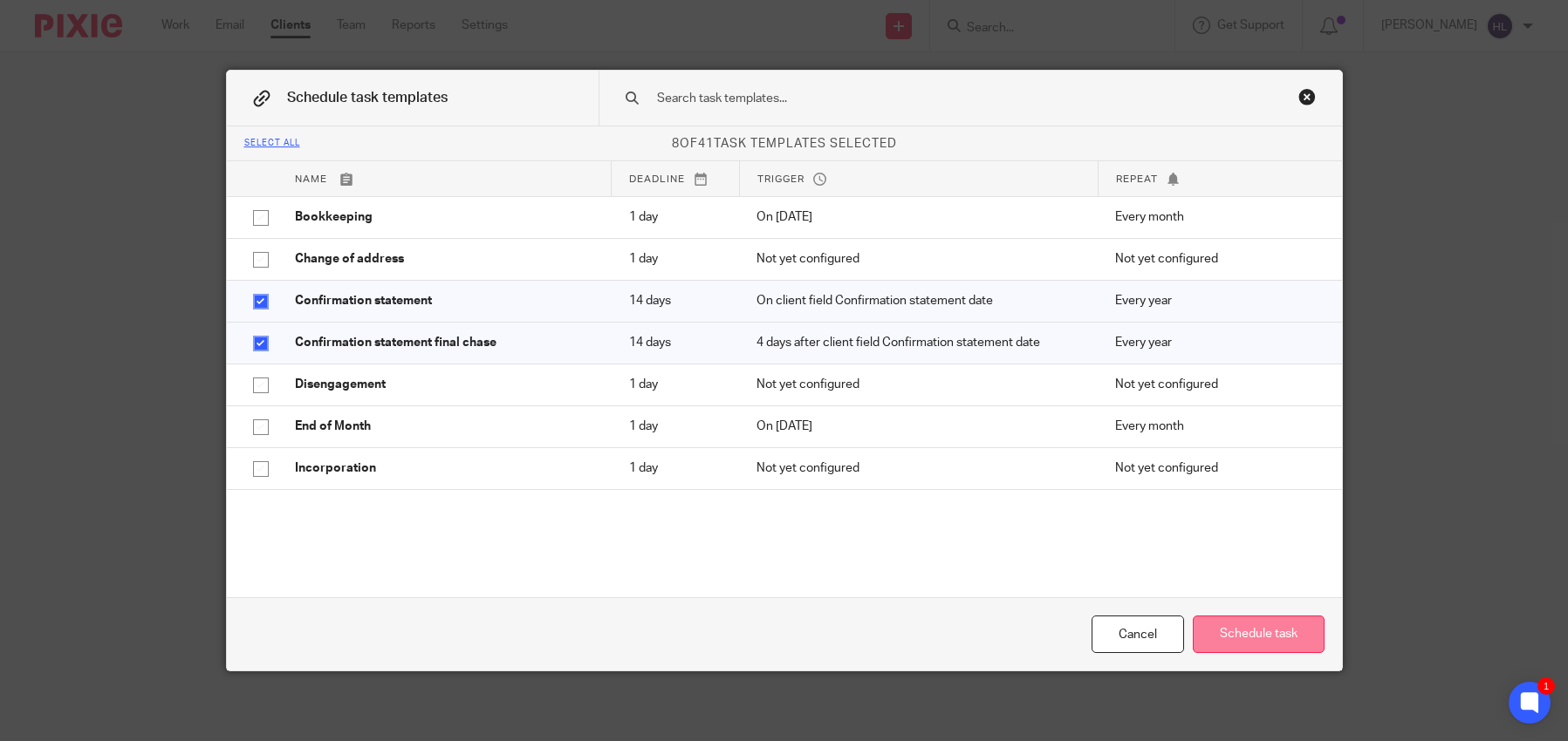
click at [1249, 636] on button "Schedule task" at bounding box center [1259, 634] width 131 height 38
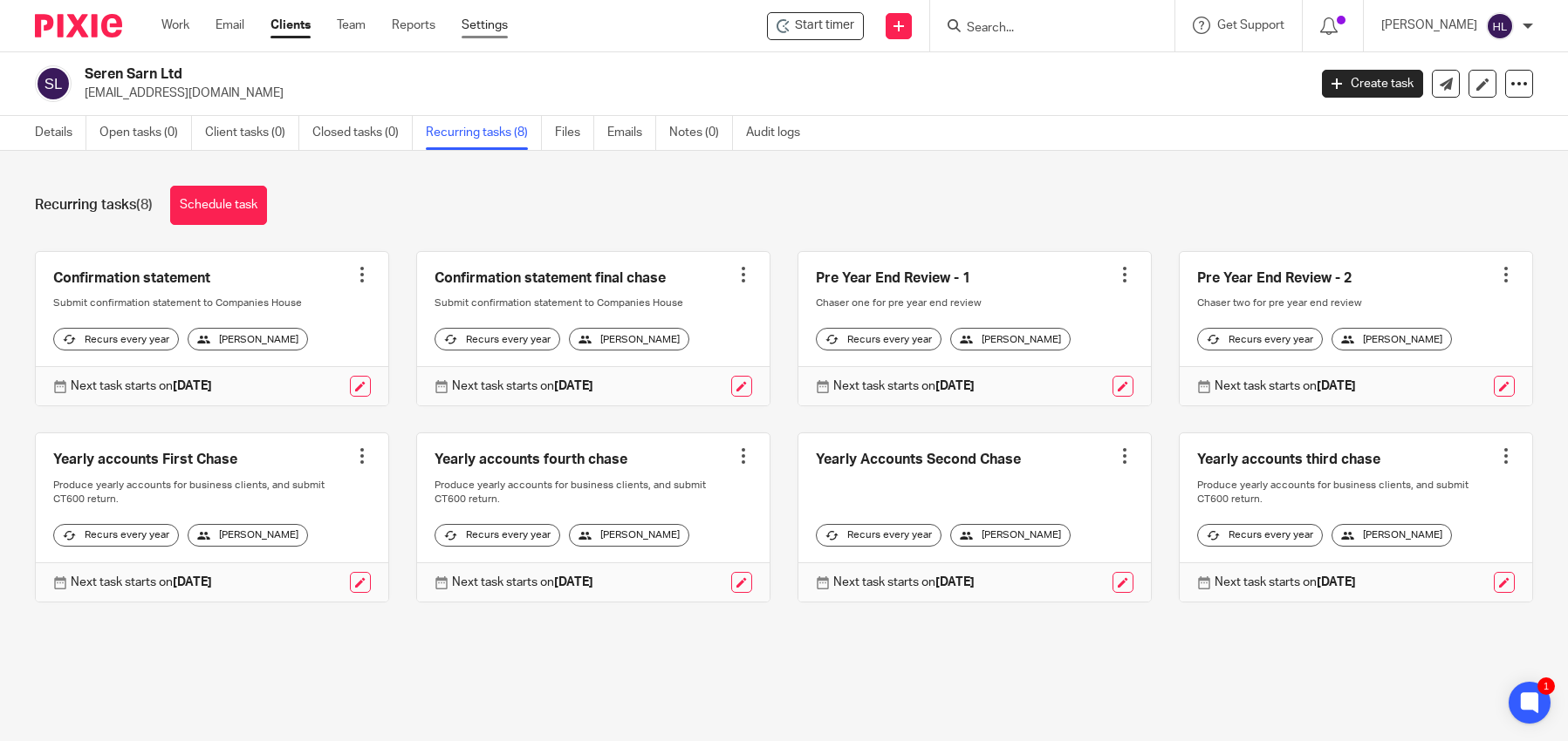
click at [482, 26] on link "Settings" at bounding box center [485, 25] width 46 height 18
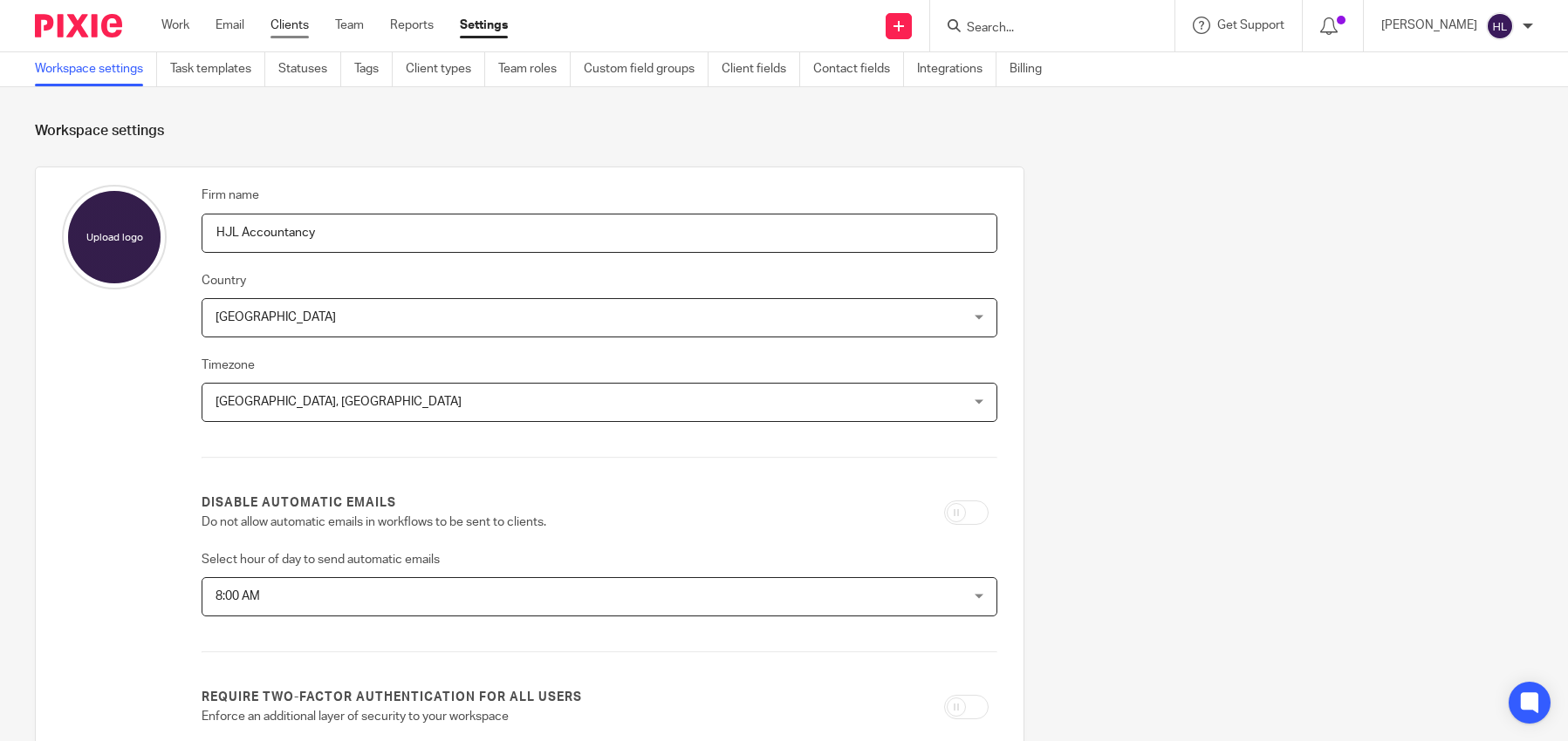
click at [301, 28] on link "Clients" at bounding box center [290, 25] width 39 height 18
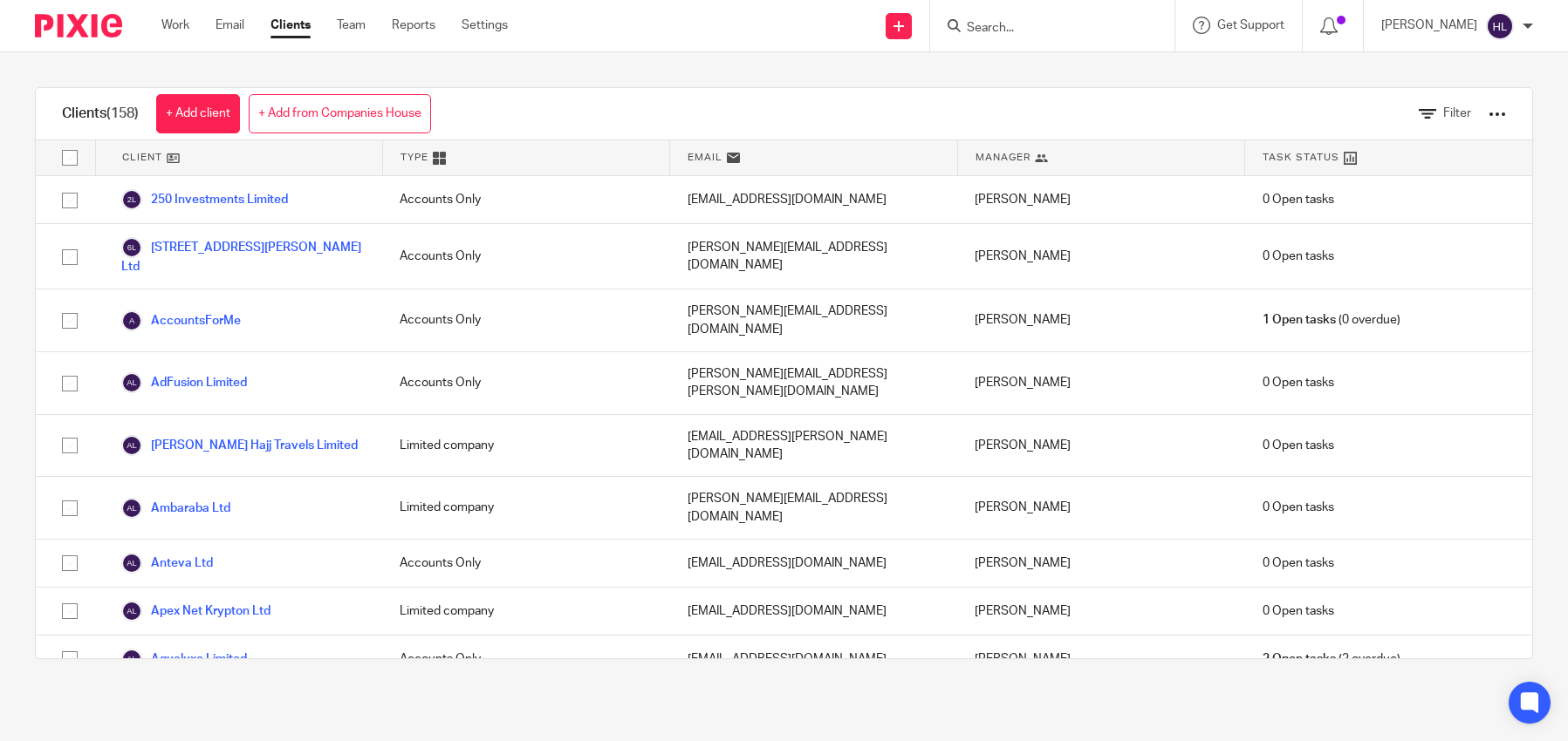
click at [1502, 116] on div at bounding box center [1498, 114] width 18 height 18
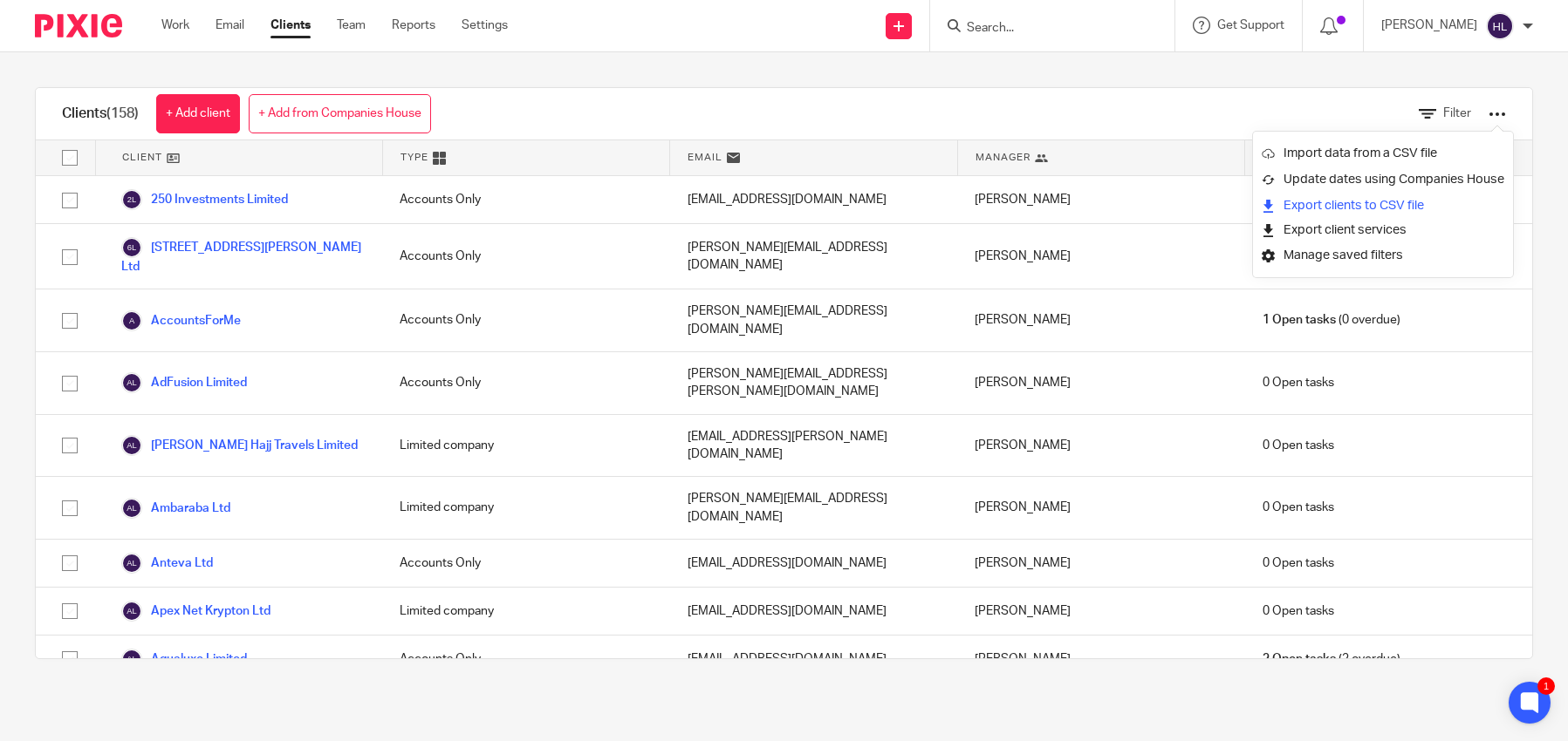
click at [1393, 208] on link "Export clients to CSV file" at bounding box center [1383, 206] width 243 height 26
click at [1068, 116] on div "Clients (158) + Add client + Add from Companies House Filter" at bounding box center [784, 115] width 1497 height 53
click at [1065, 25] on input "Search" at bounding box center [1043, 29] width 157 height 16
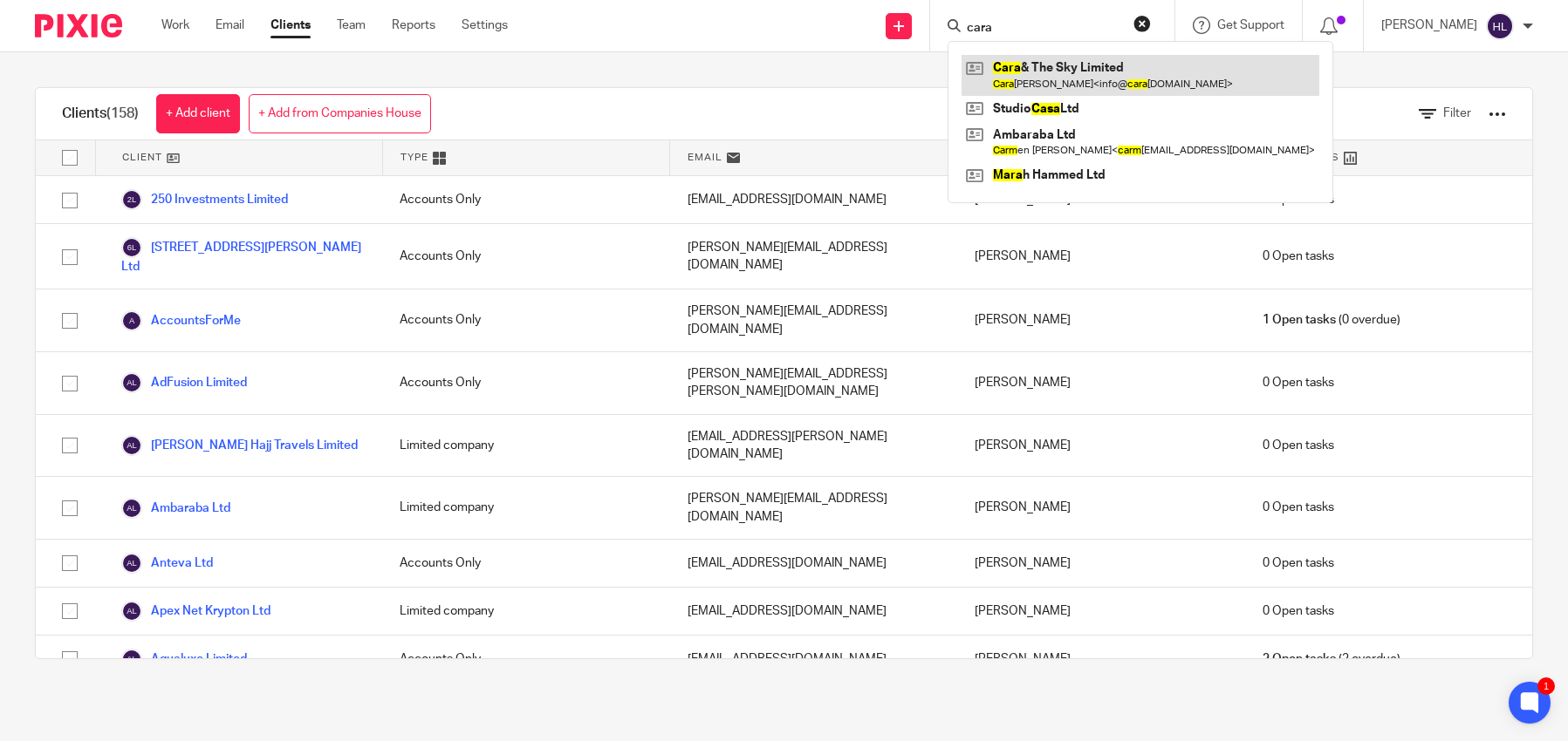
type input "cara"
click at [1049, 64] on link at bounding box center [1140, 75] width 358 height 40
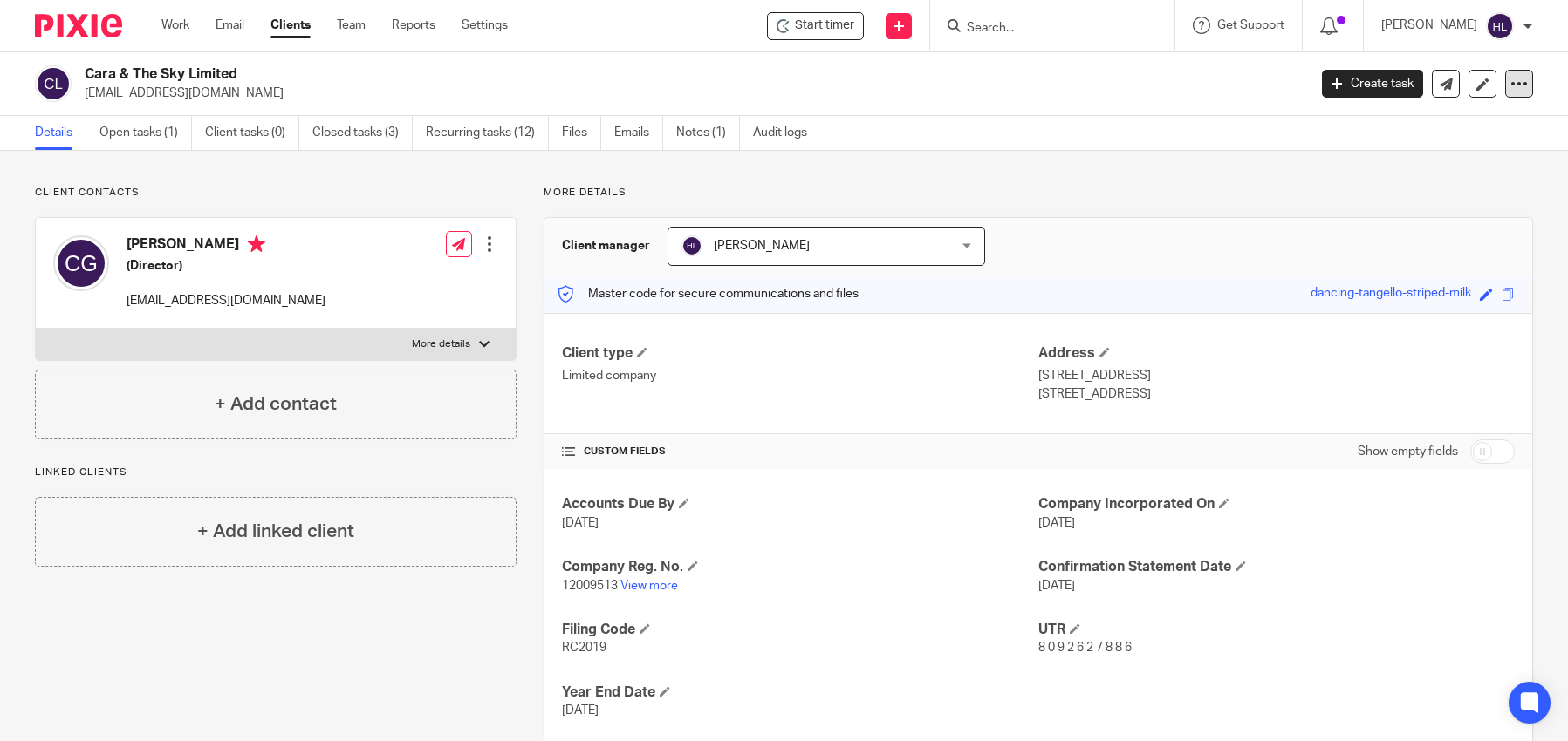
click at [1517, 88] on icon at bounding box center [1519, 84] width 18 height 18
click at [1399, 202] on button "Archive client" at bounding box center [1423, 203] width 193 height 23
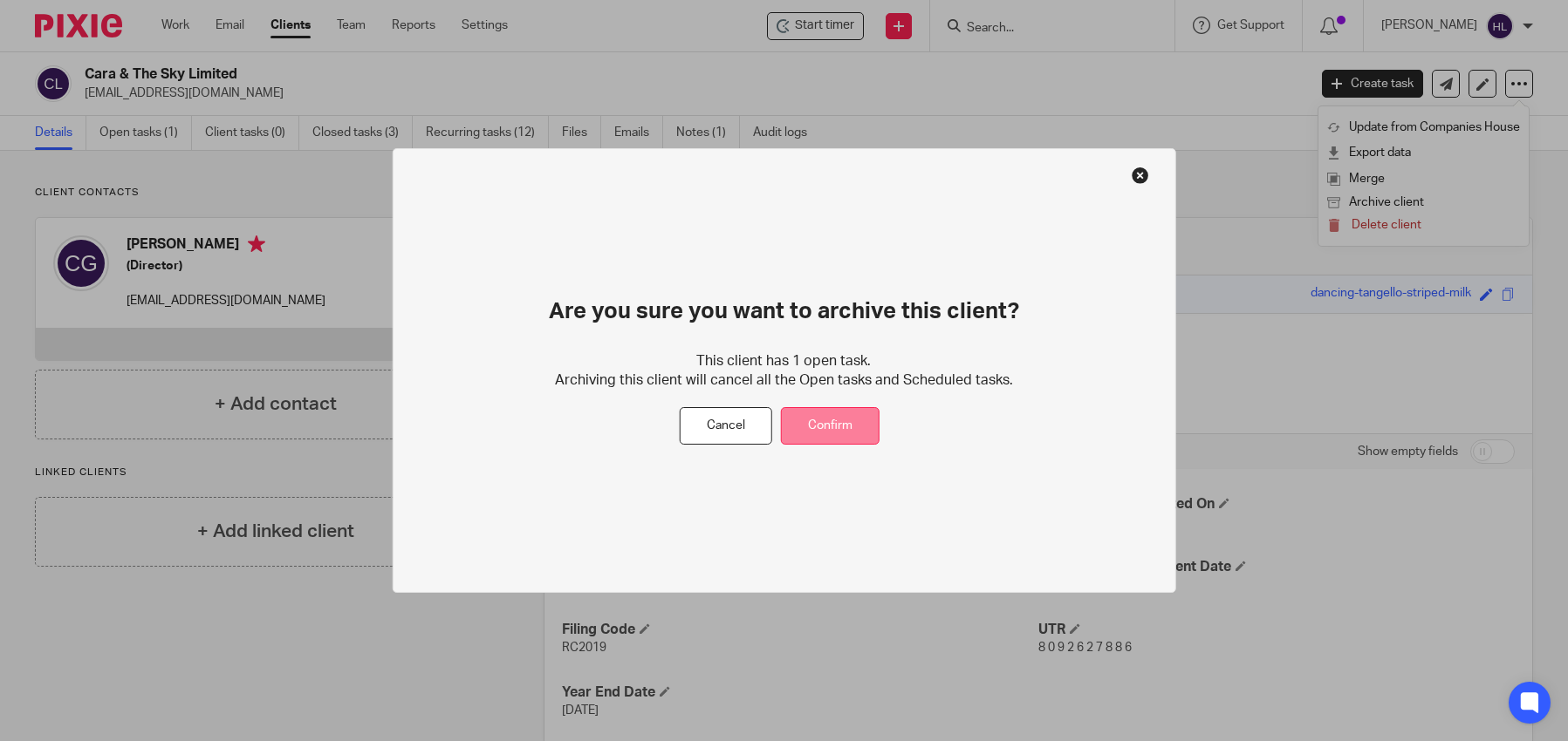
click at [837, 426] on button "Confirm" at bounding box center [830, 426] width 99 height 38
